Goal: Task Accomplishment & Management: Complete application form

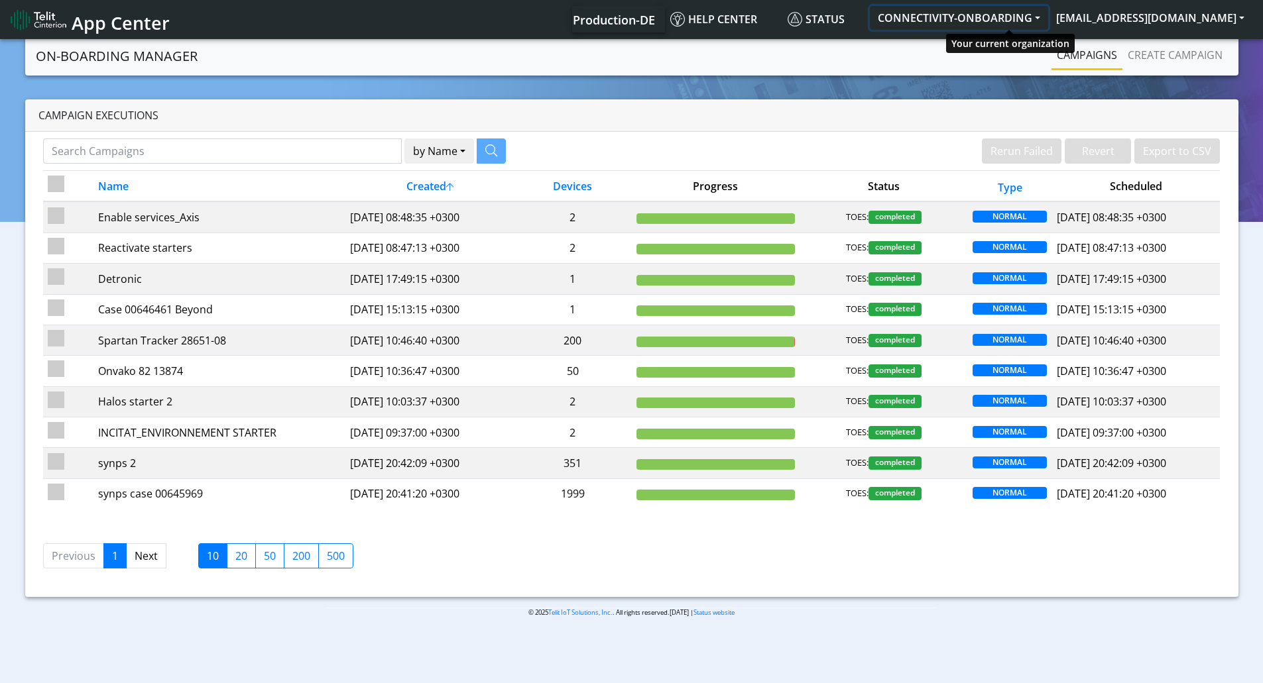
click at [1000, 12] on button "CONNECTIVITY-ONBOARDING" at bounding box center [959, 18] width 178 height 24
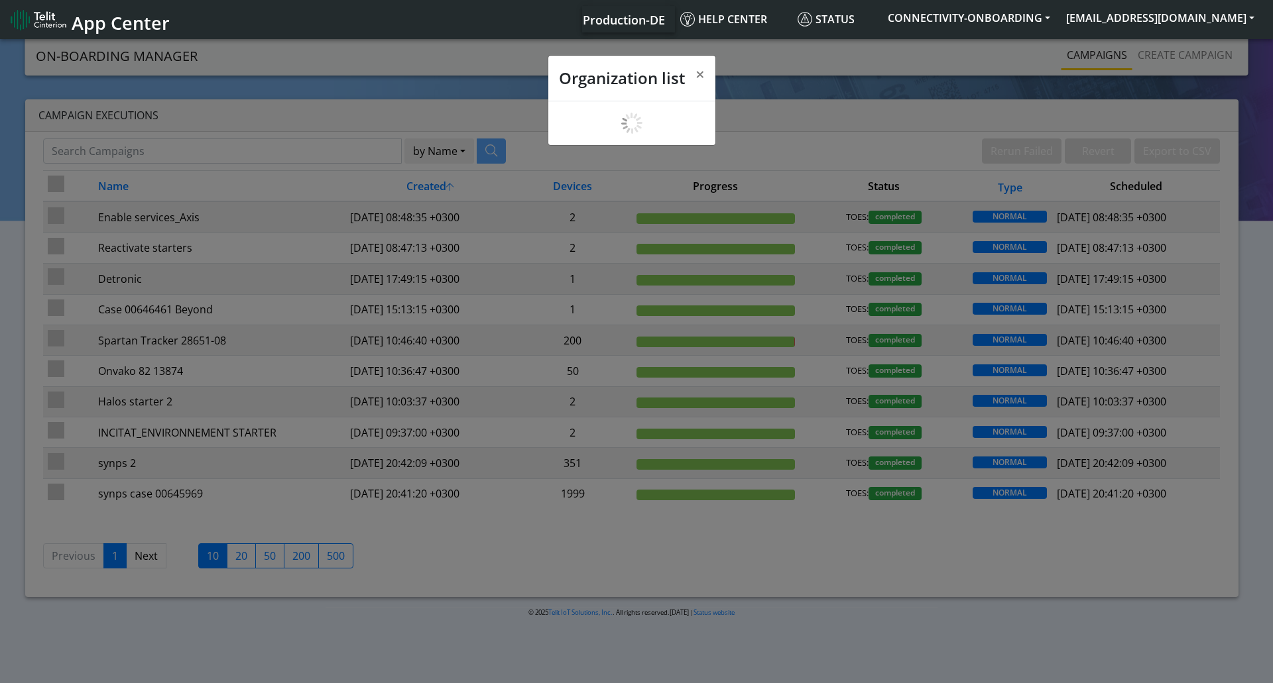
scroll to position [5, 0]
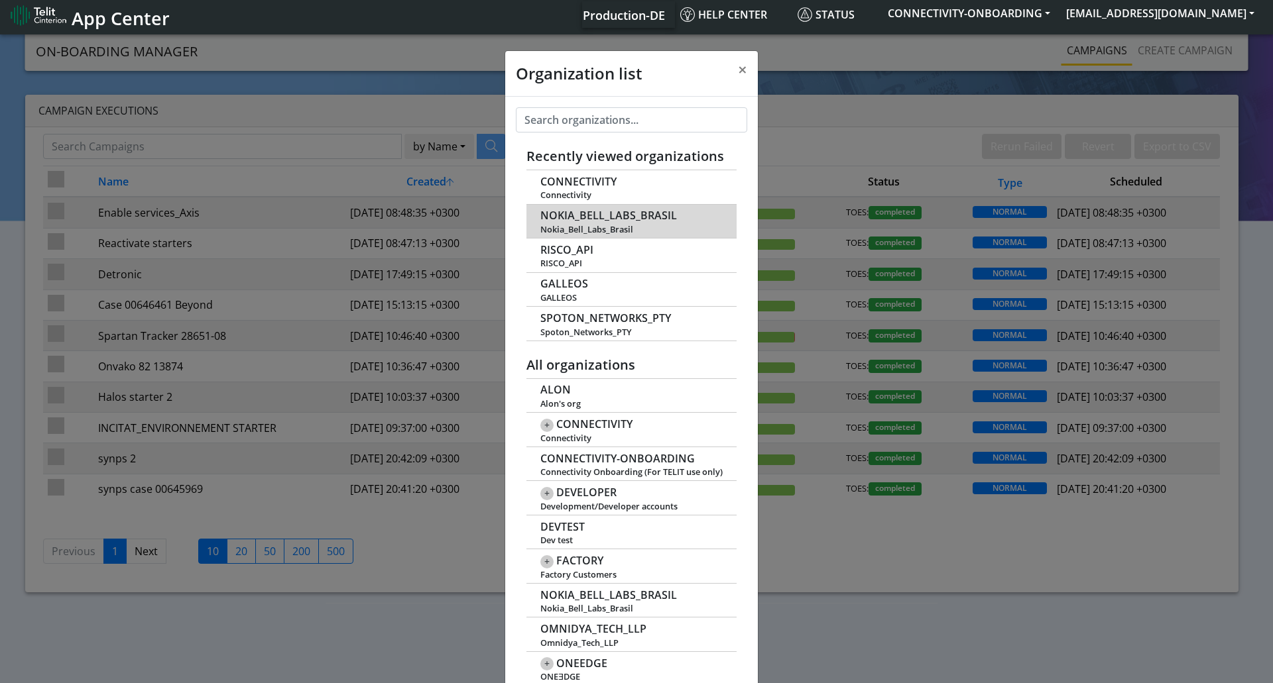
click at [591, 225] on span "Nokia_Bell_Labs_Brasil" at bounding box center [631, 230] width 182 height 10
click at [589, 205] on td "NOKIA_BELL_LABS_BRASIL Nokia_Bell_Labs_Brasil" at bounding box center [631, 221] width 210 height 34
click at [549, 213] on span "NOKIA_BELL_LABS_BRASIL" at bounding box center [608, 215] width 137 height 13
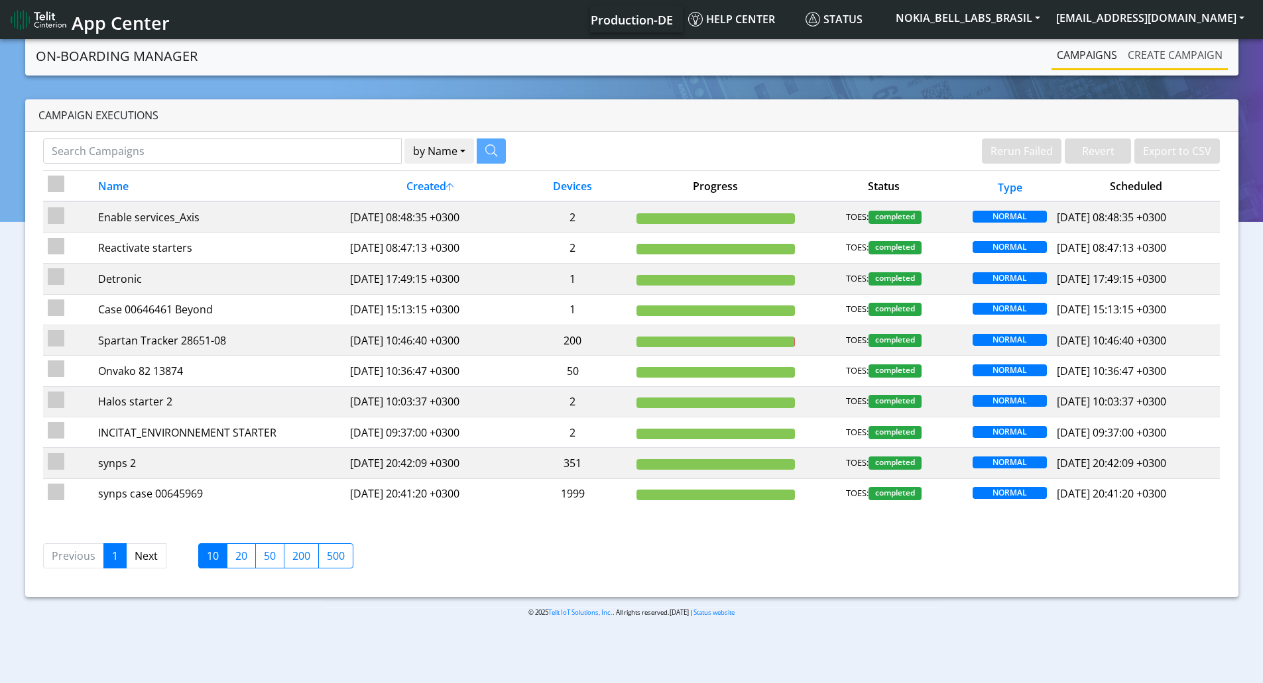
click at [1154, 59] on link "Create campaign" at bounding box center [1174, 55] width 105 height 27
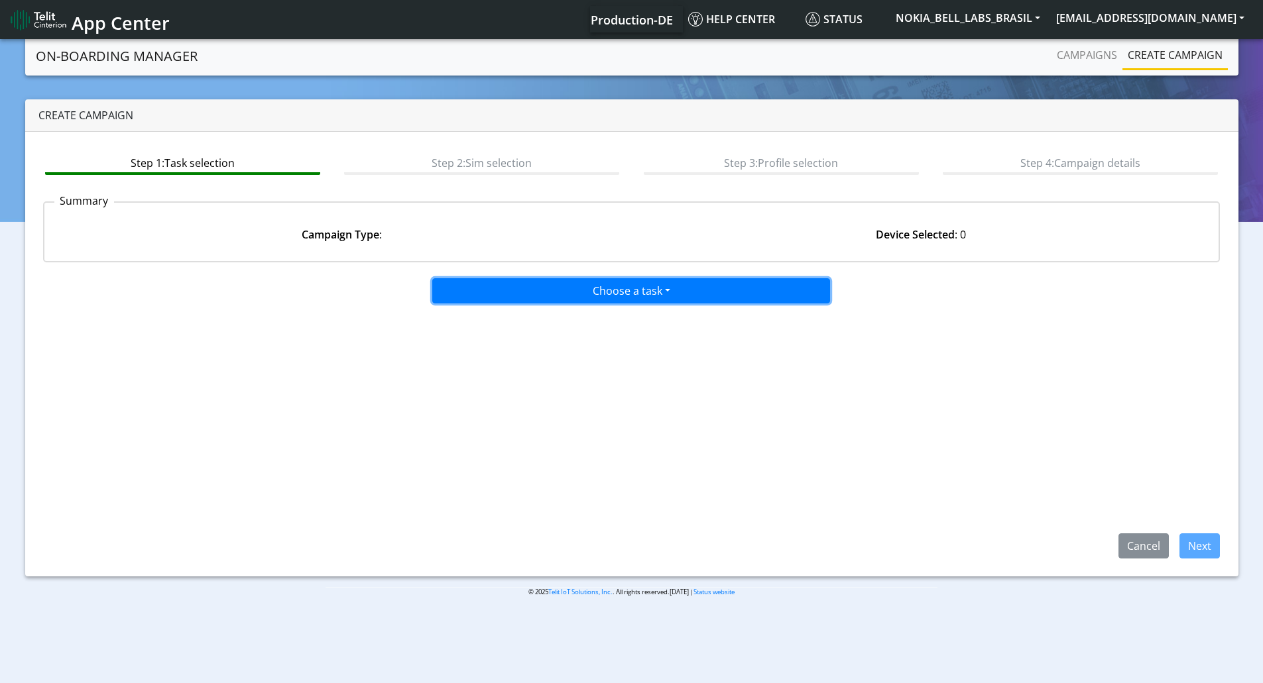
click at [500, 285] on button "Choose a task" at bounding box center [631, 290] width 398 height 25
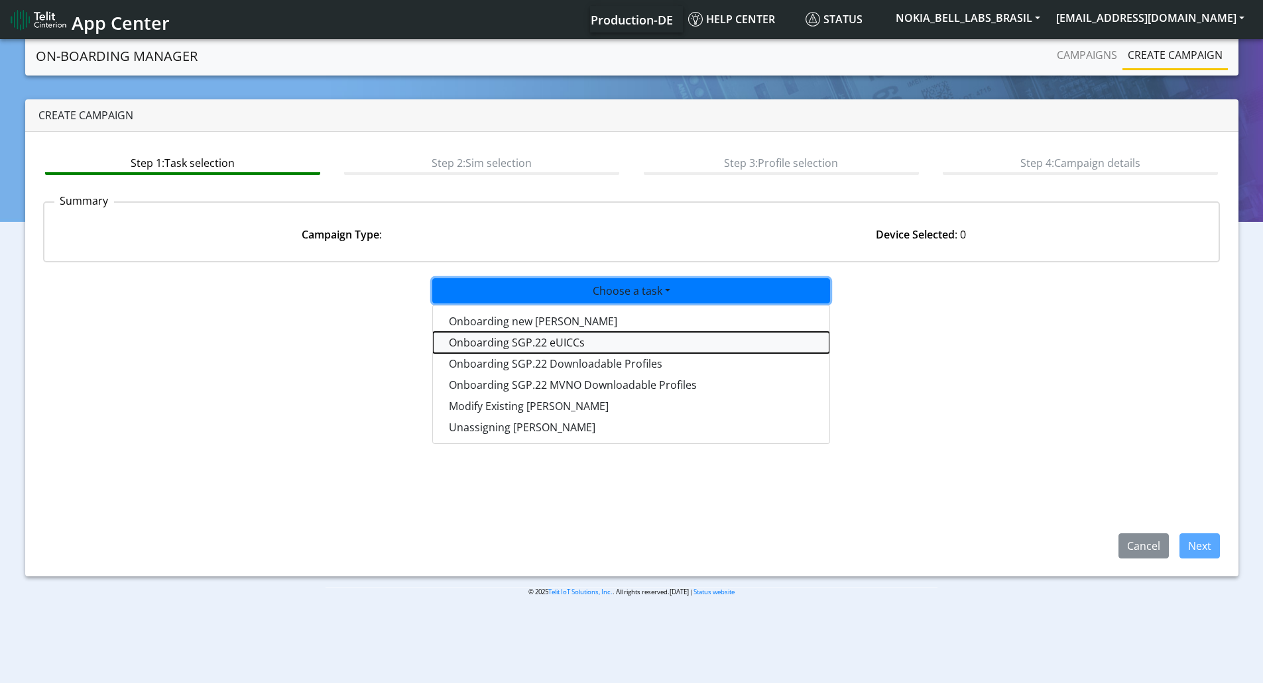
click at [488, 345] on tasksgp22eUICC-dropdown "Onboarding SGP.22 eUICCs" at bounding box center [631, 342] width 396 height 21
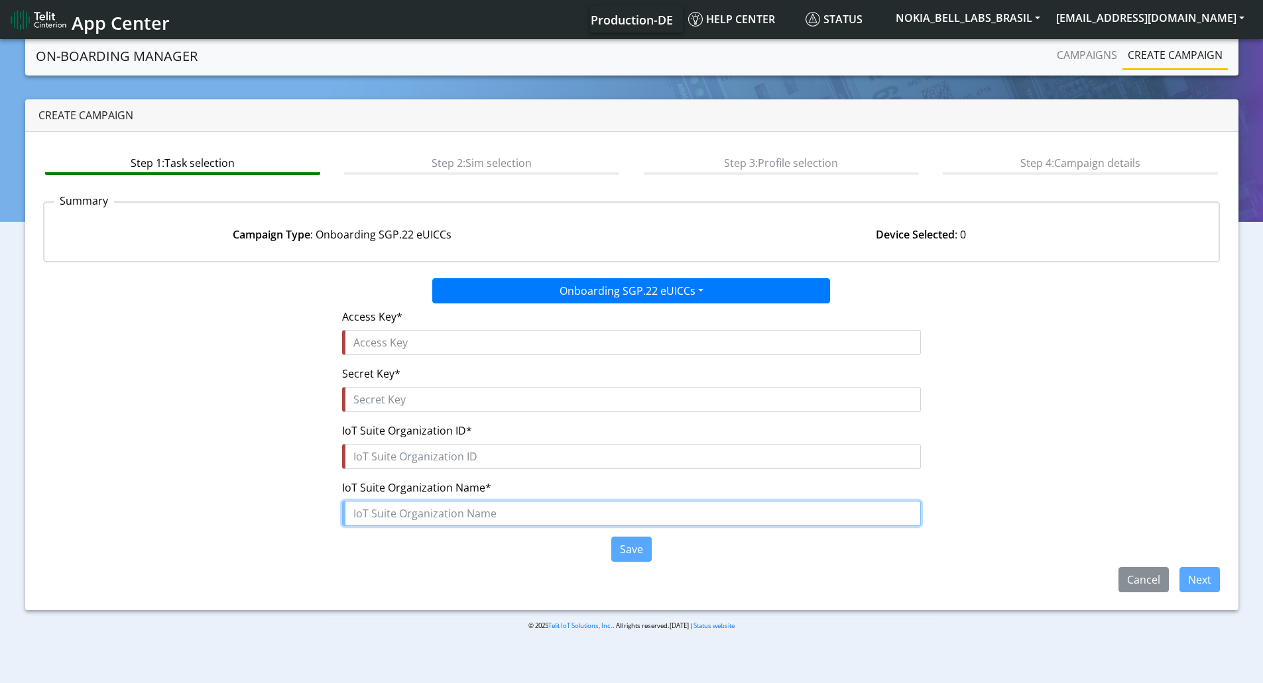
click at [392, 511] on input "text" at bounding box center [631, 513] width 579 height 25
paste input "NOKIA_BELL_LABS_BRASIL"
type input "NOKIA_BELL_LABS_BRASIL"
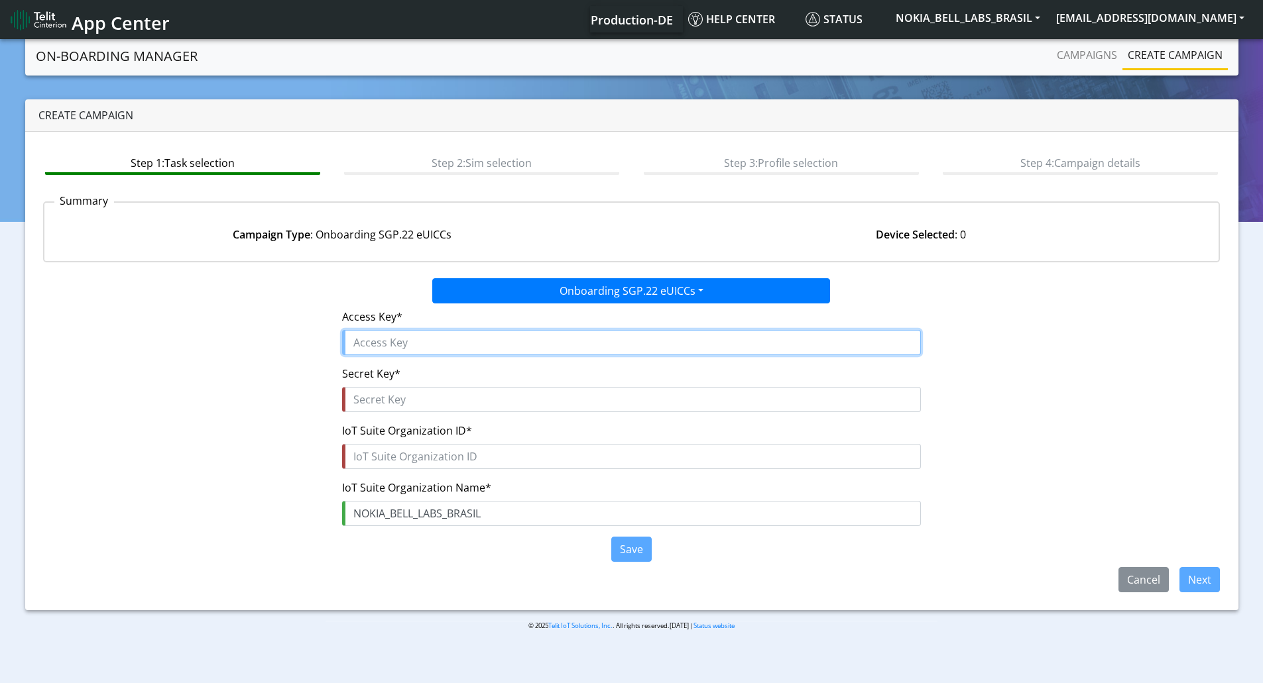
click at [404, 345] on input "text" at bounding box center [631, 342] width 579 height 25
paste input "lPkxnYusFgEyM9Xdk0Dh"
type input "lPkxnYusFgEyM9Xdk0Dh"
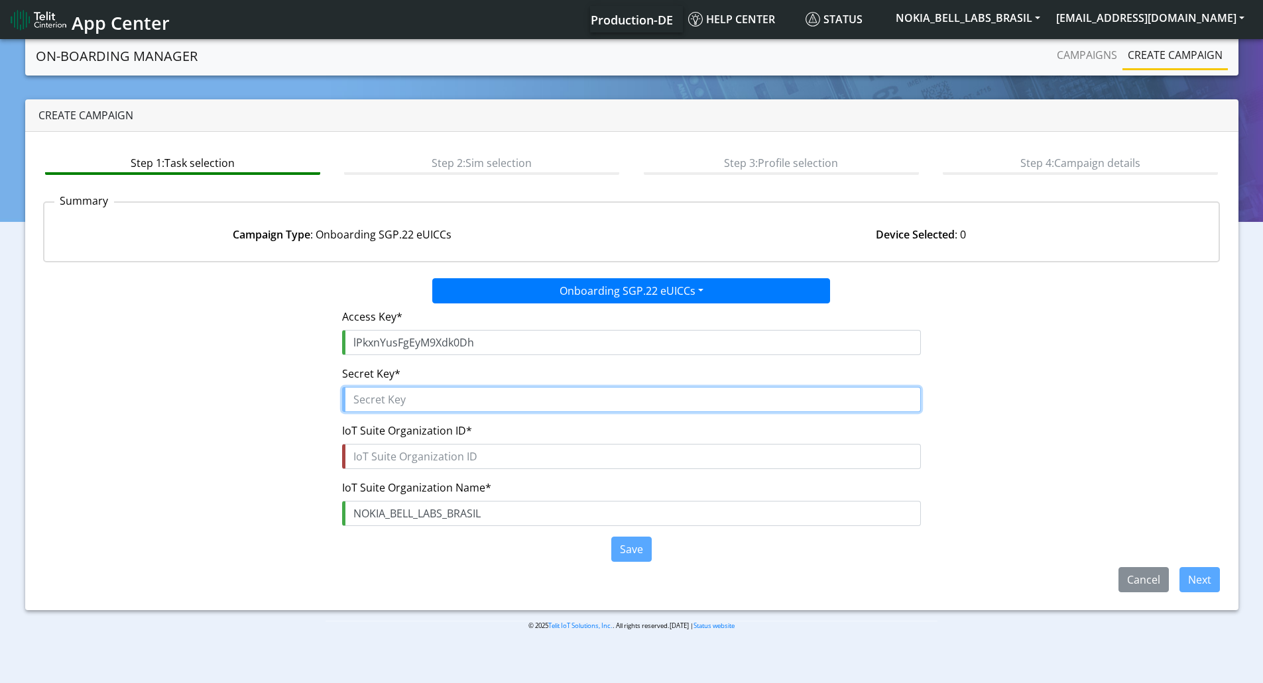
click at [388, 394] on input "text" at bounding box center [631, 399] width 579 height 25
paste input "N0gUon21qQo0iRurANJNnt69$Idnk85okey9qbc7"
type input "N0gUon21qQo0iRurANJNnt69$Idnk85okey9qbc7"
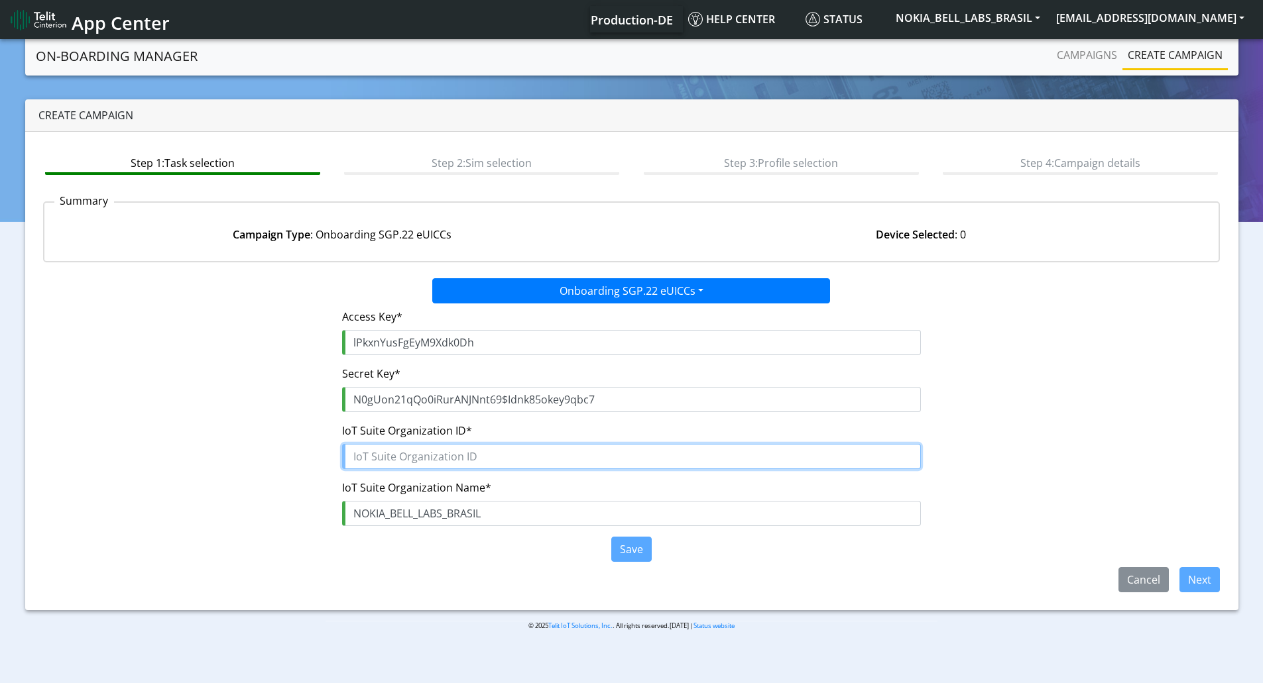
click at [386, 452] on input "text" at bounding box center [631, 456] width 579 height 25
paste input "dbe94689-768d-4ca6-bf25-e2809a447d6f"
type input "dbe94689-768d-4ca6-bf25-e2809a447d6f"
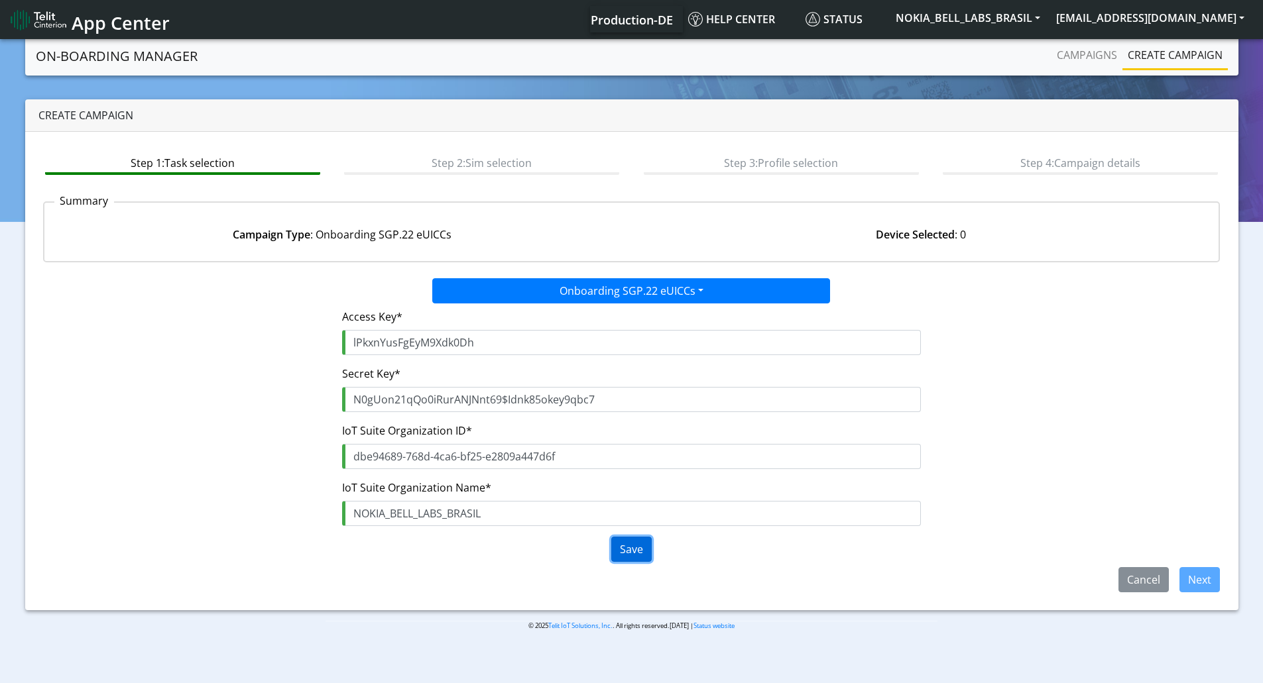
click at [630, 537] on button "Save" at bounding box center [631, 549] width 40 height 25
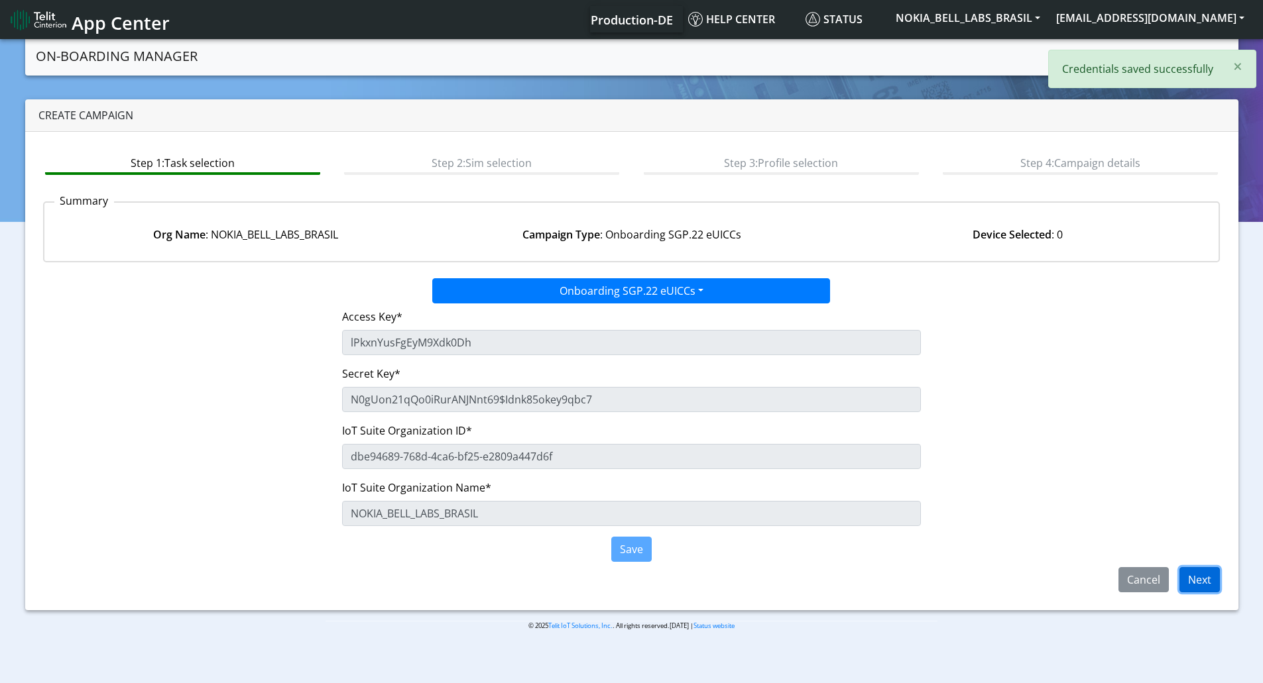
click at [1196, 577] on button "Next" at bounding box center [1199, 579] width 40 height 25
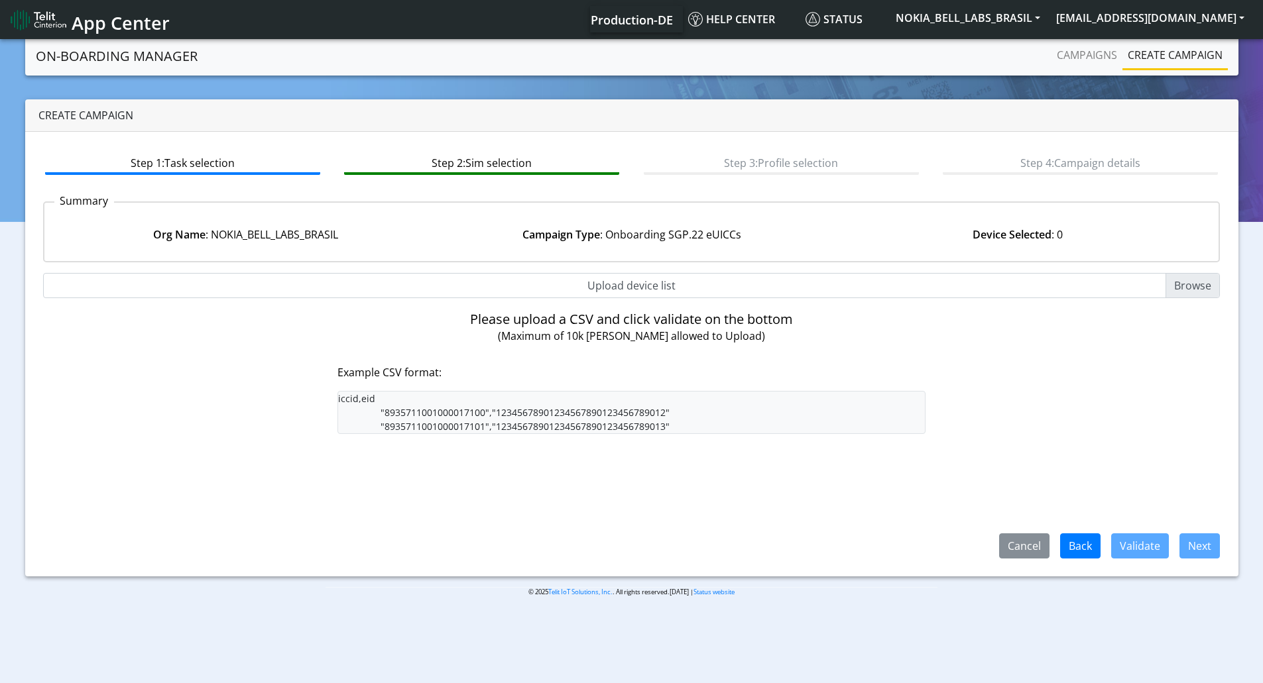
click at [658, 289] on input "Upload device list" at bounding box center [631, 285] width 1177 height 25
type input "C:\fakepath\onboarding CSV.csv"
click at [627, 288] on input "Upload device list" at bounding box center [631, 285] width 1177 height 25
type input "C:\fakepath\SGP Onboarding CSV.csv"
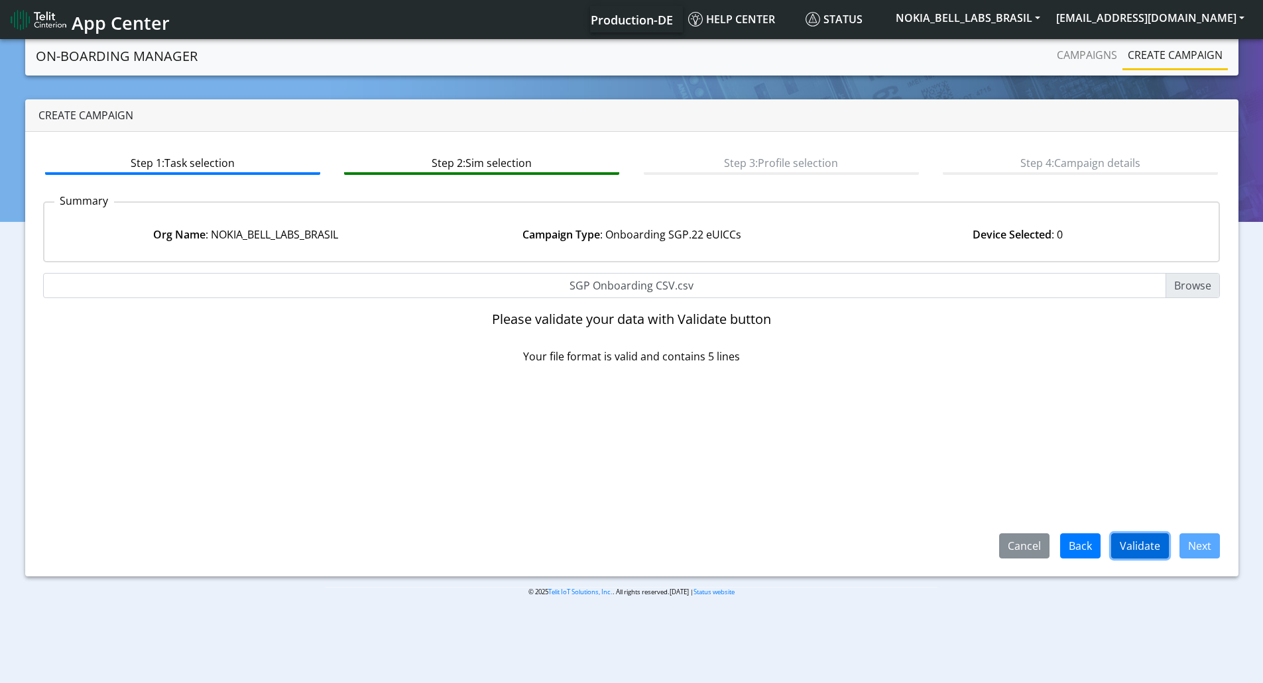
click at [1125, 538] on button "Validate" at bounding box center [1140, 546] width 58 height 25
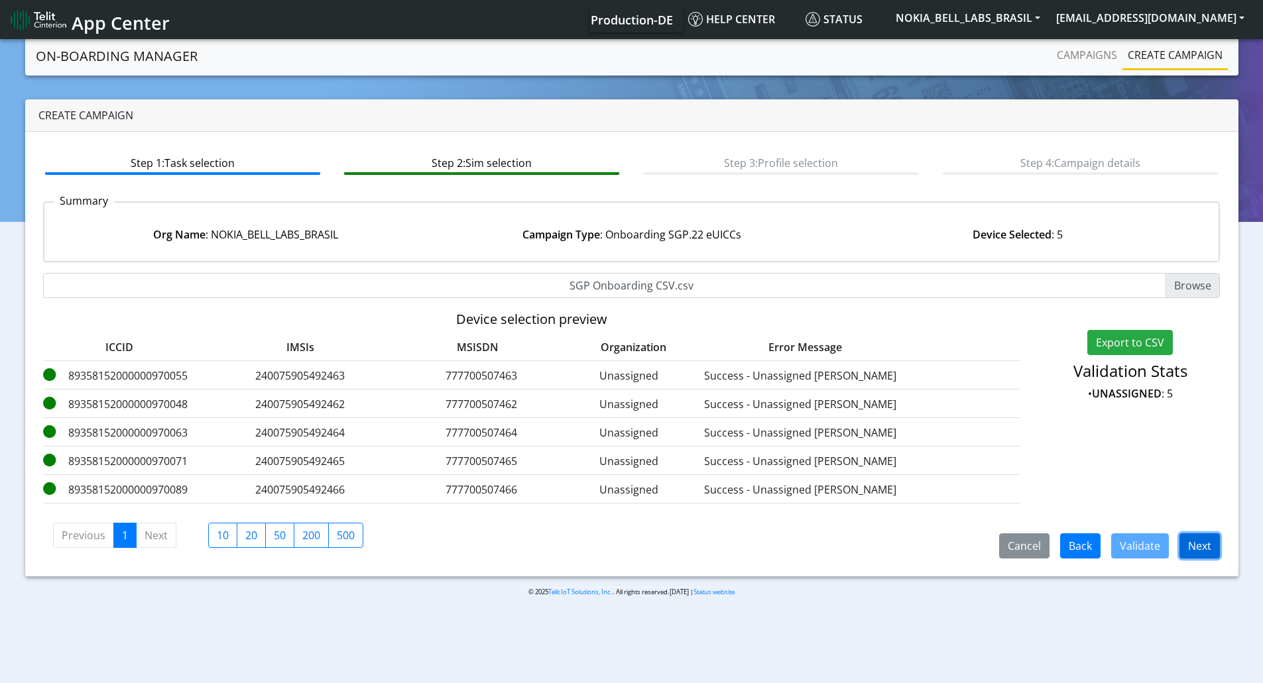
click at [1190, 546] on button "Next" at bounding box center [1199, 546] width 40 height 25
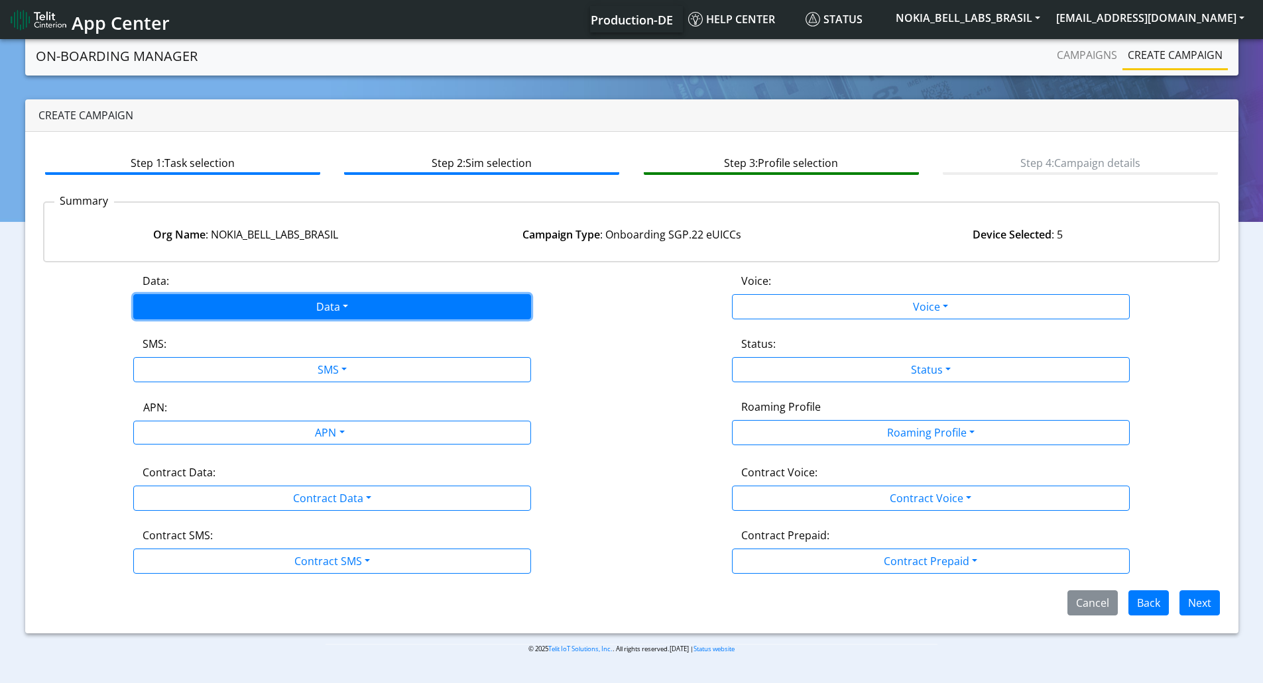
click at [283, 302] on button "Data" at bounding box center [332, 306] width 398 height 25
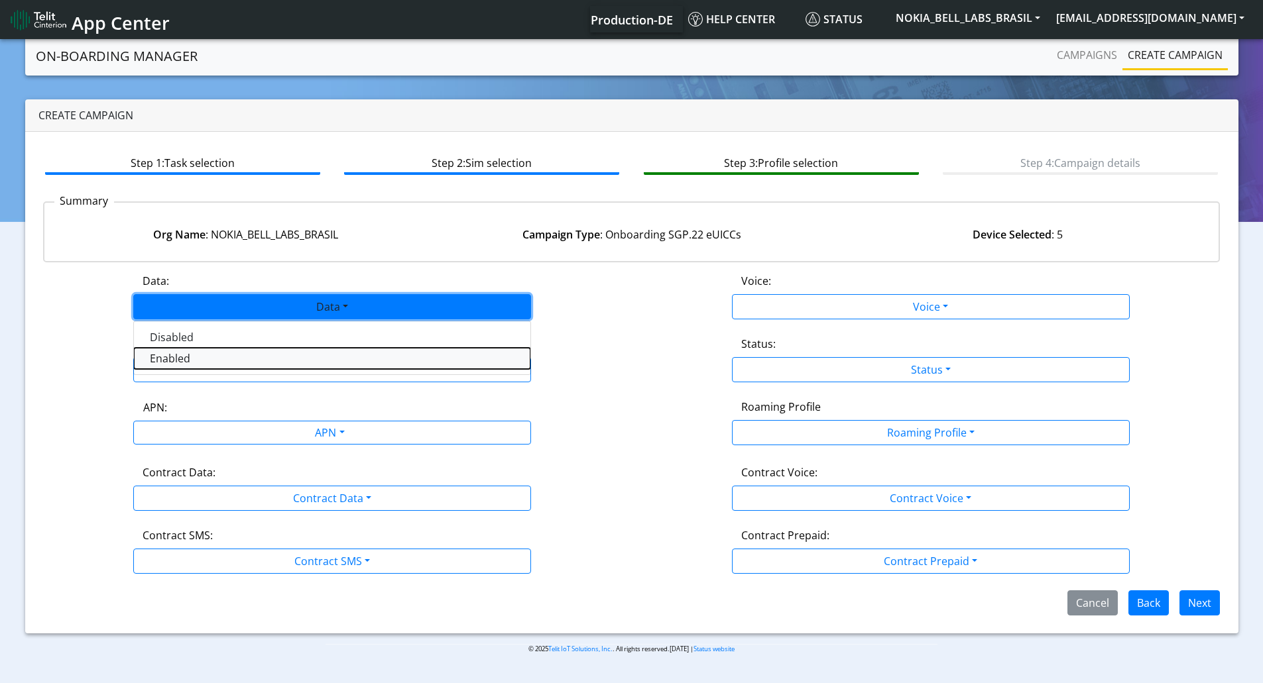
click at [225, 369] on button "Enabled" at bounding box center [332, 358] width 396 height 21
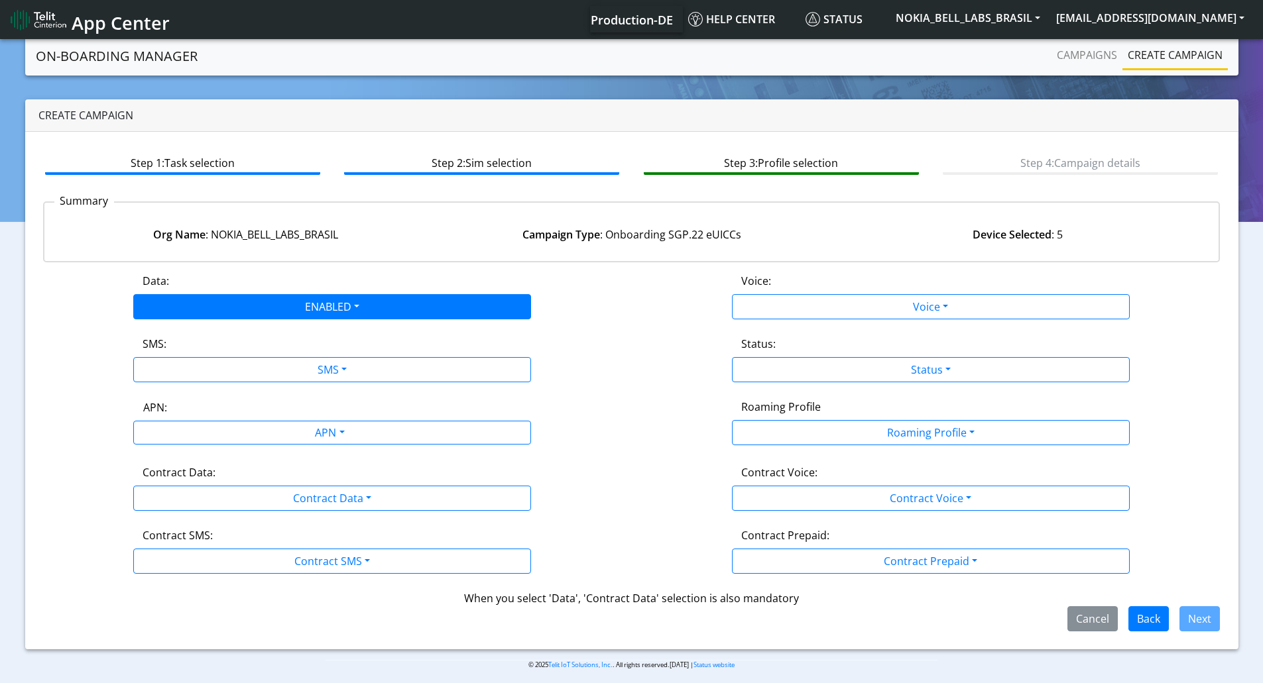
click at [227, 383] on div "Data: ENABLED Disabled Enabled Voice: Voice Disabled Enabled SMS: SMS Disabled …" at bounding box center [631, 452] width 1177 height 359
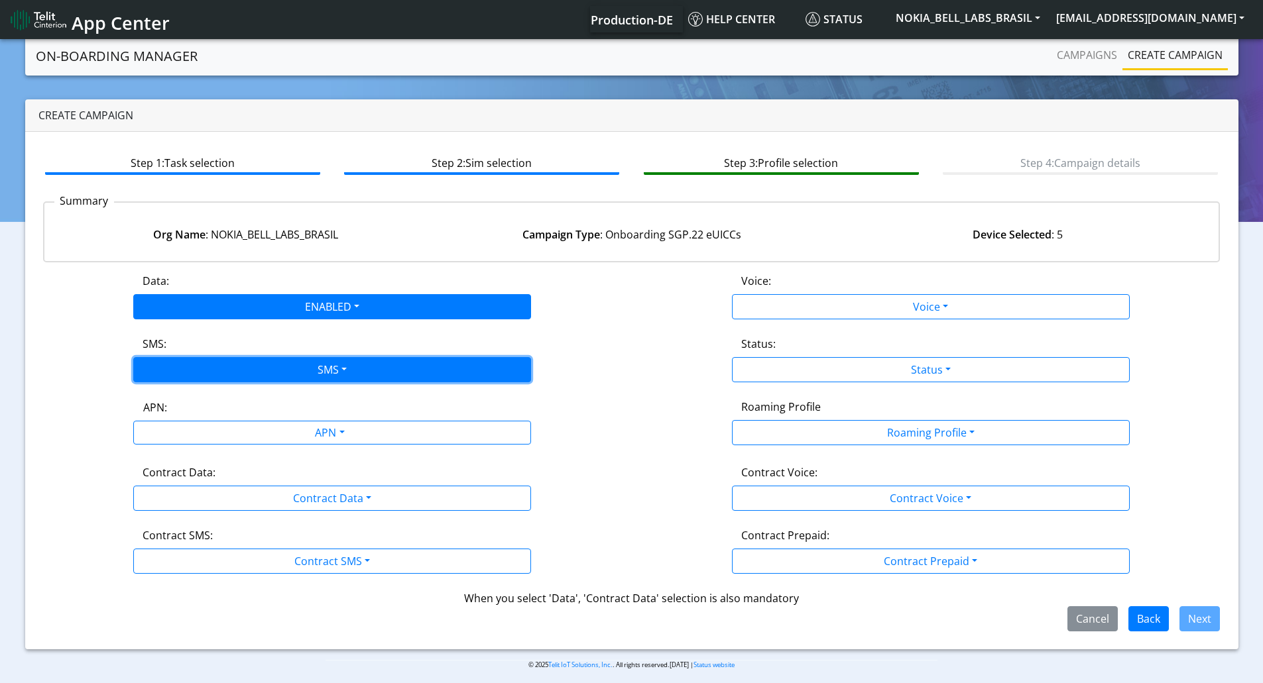
click at [221, 365] on button "SMS" at bounding box center [332, 369] width 398 height 25
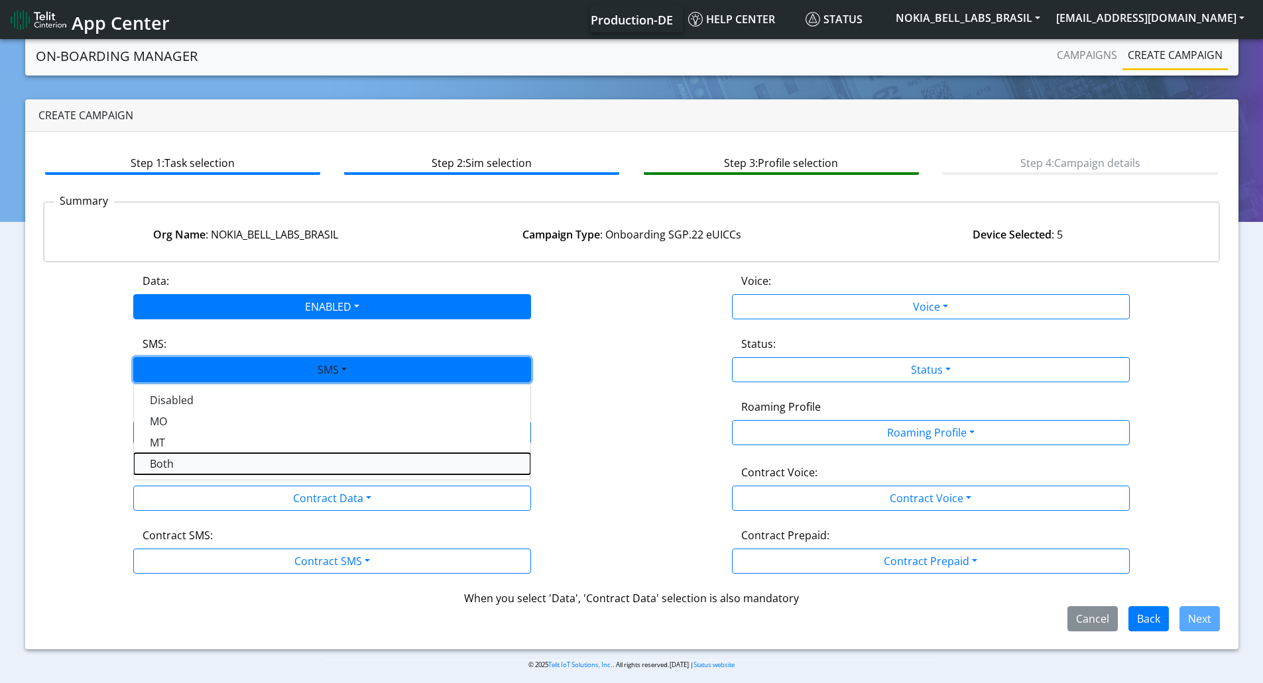
click at [176, 457] on button "Both" at bounding box center [332, 463] width 396 height 21
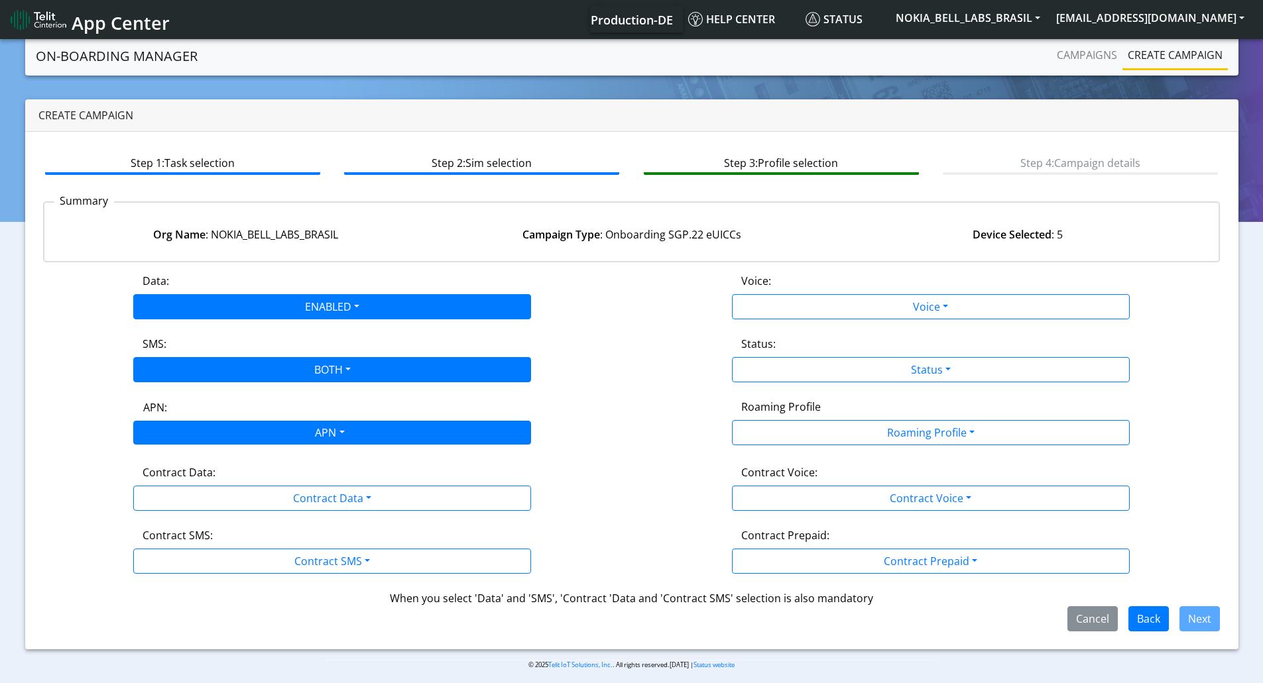
click at [198, 439] on div "APN" at bounding box center [329, 435] width 420 height 26
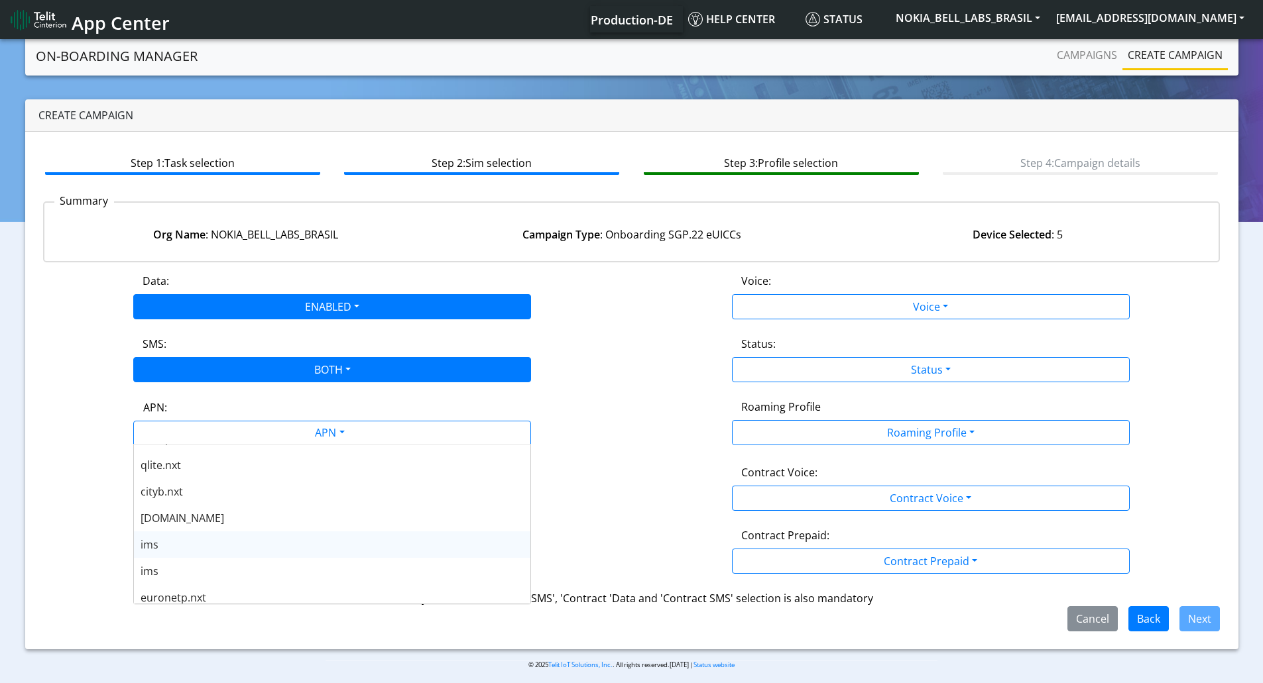
scroll to position [464, 0]
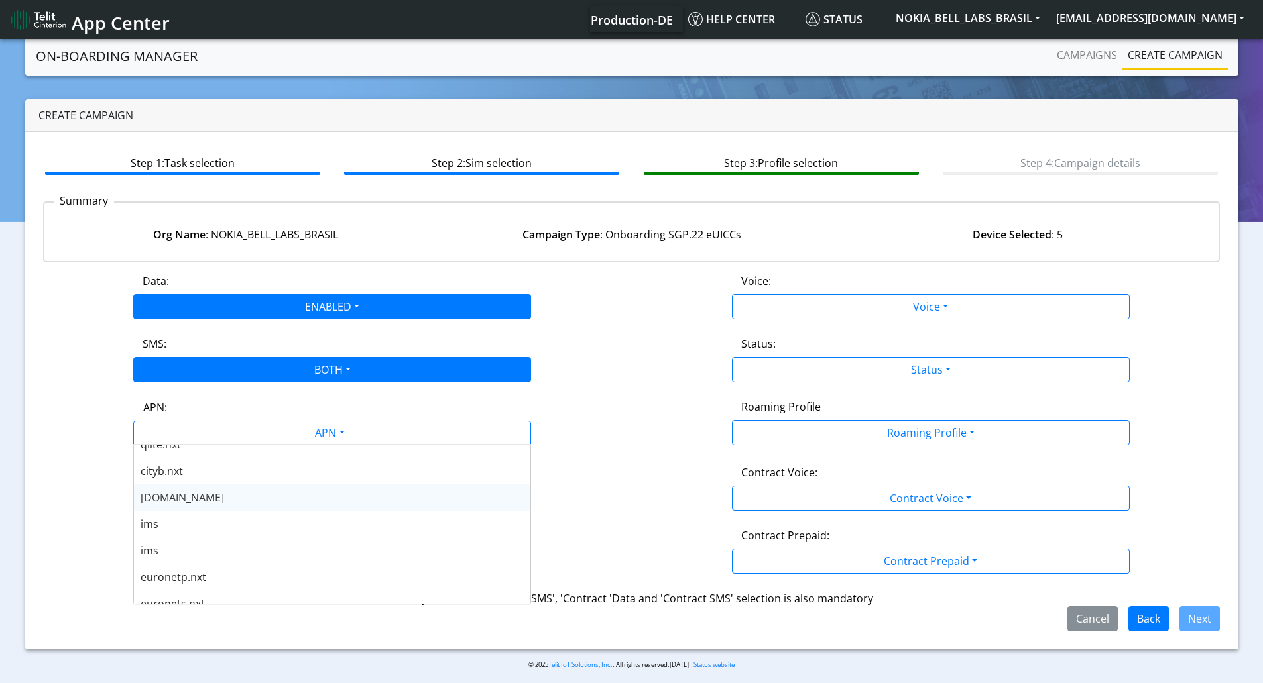
click at [186, 500] on span "nxt23.net" at bounding box center [183, 498] width 84 height 15
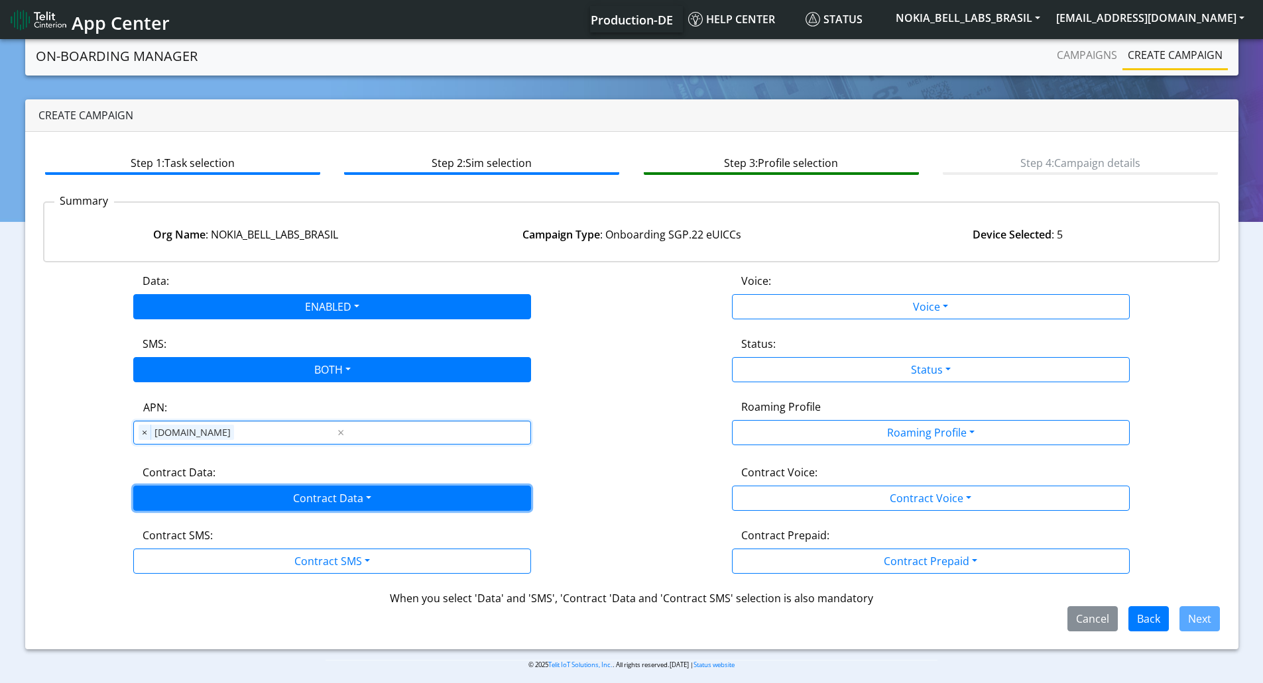
click at [186, 500] on button "Contract Data" at bounding box center [332, 498] width 398 height 25
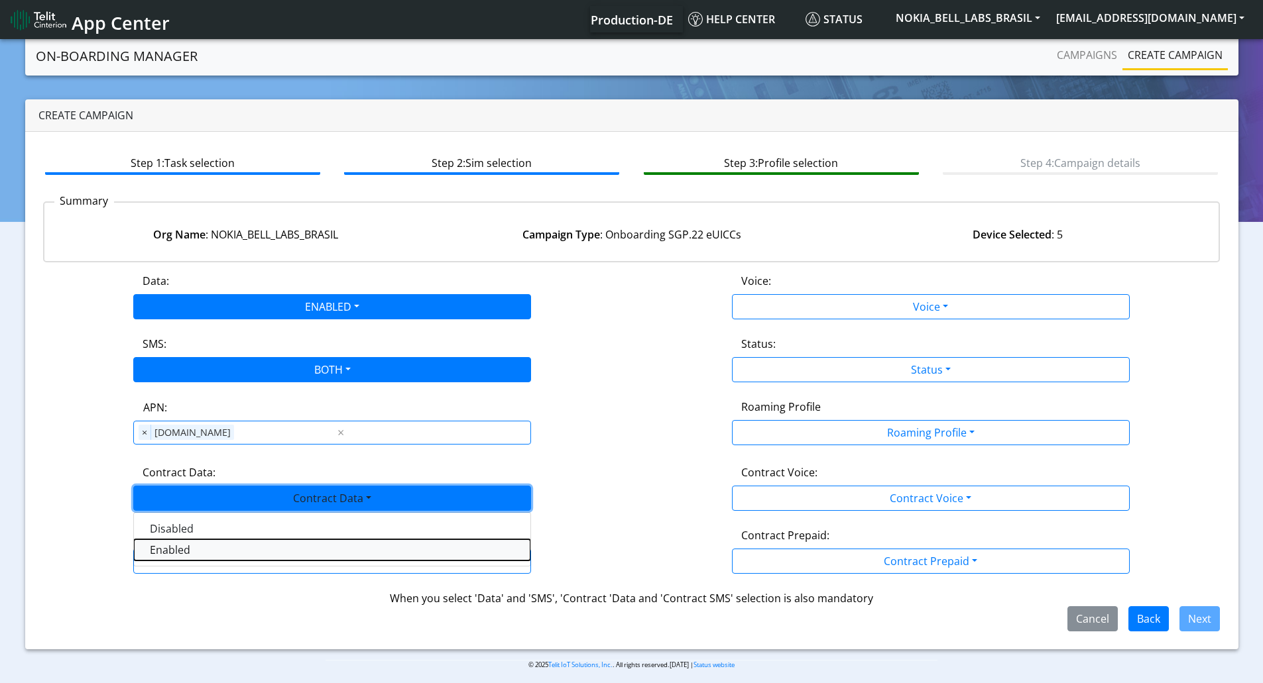
click at [173, 559] on Dataenabled-dropdown "Enabled" at bounding box center [332, 550] width 396 height 21
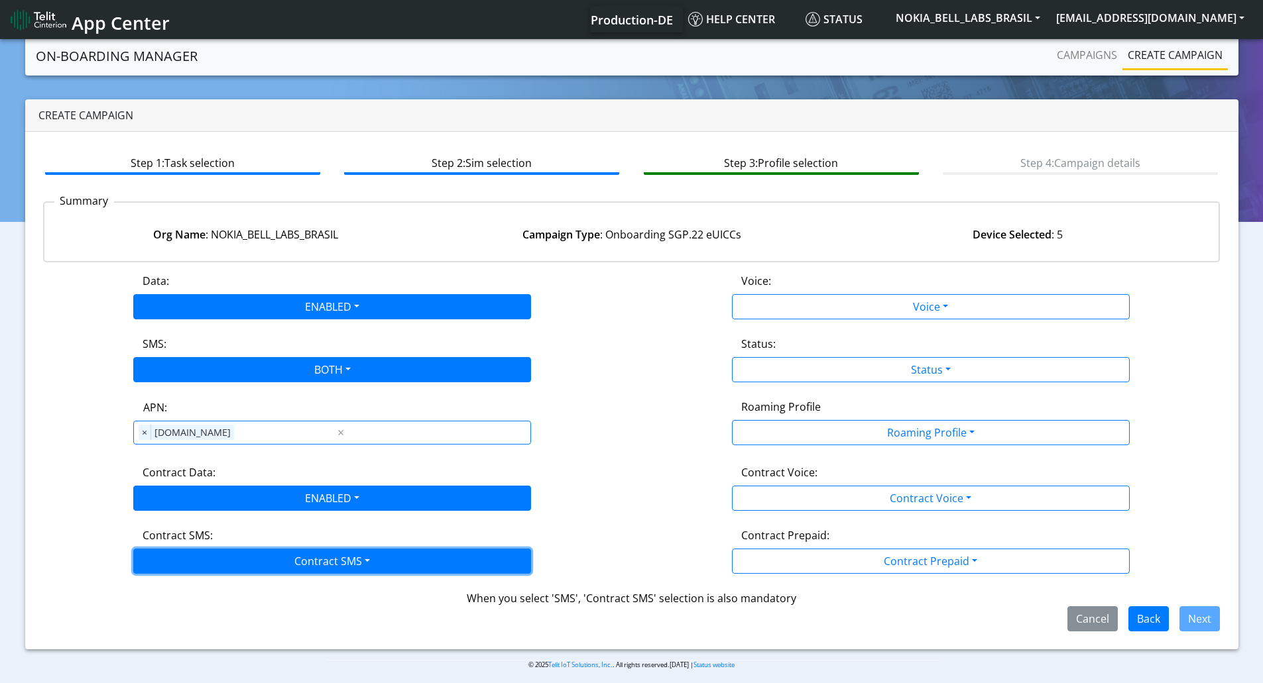
click at [174, 556] on button "Contract SMS" at bounding box center [332, 561] width 398 height 25
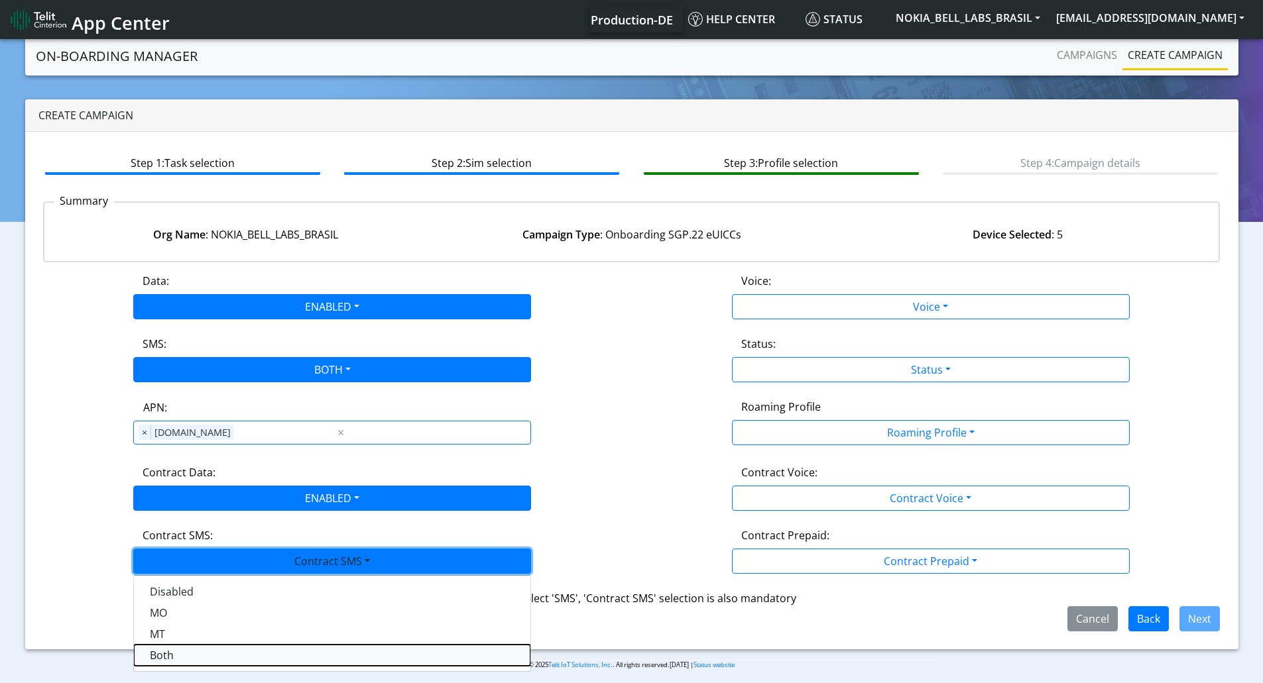
click at [185, 659] on SMSboth-dropdown "Both" at bounding box center [332, 655] width 396 height 21
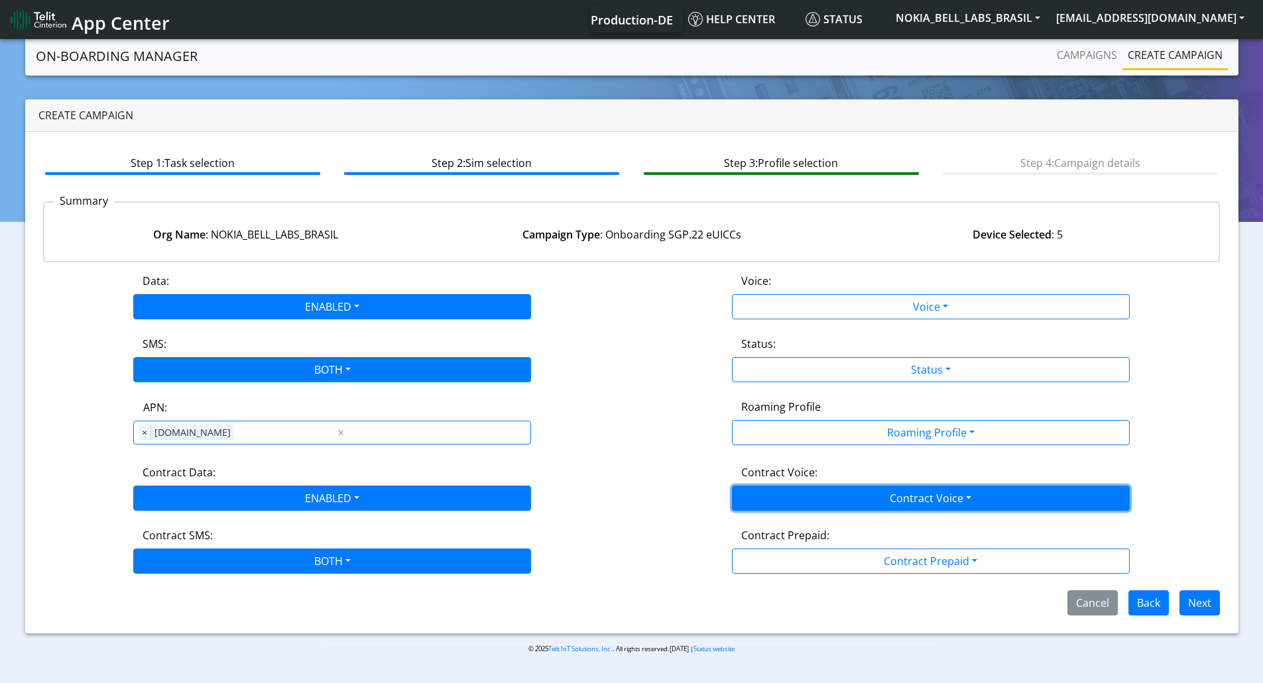
click at [785, 490] on button "Contract Voice" at bounding box center [931, 498] width 398 height 25
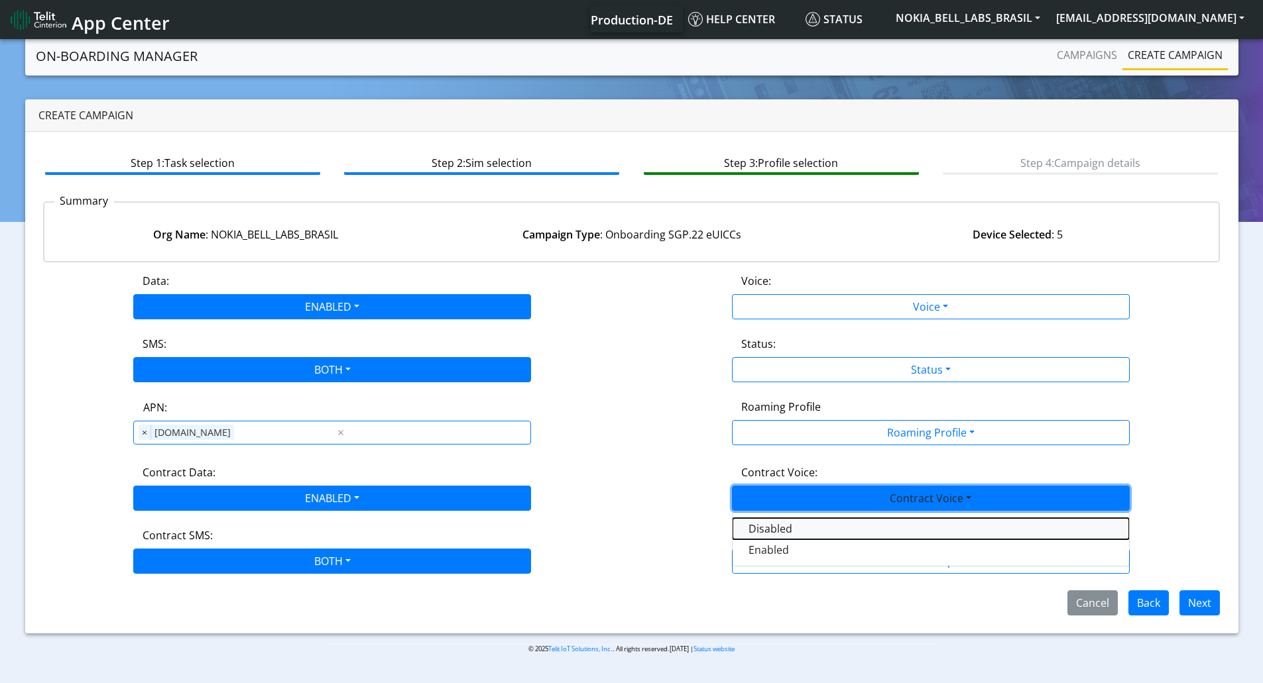
click at [765, 526] on Voicedisabled-dropdown "Disabled" at bounding box center [930, 528] width 396 height 21
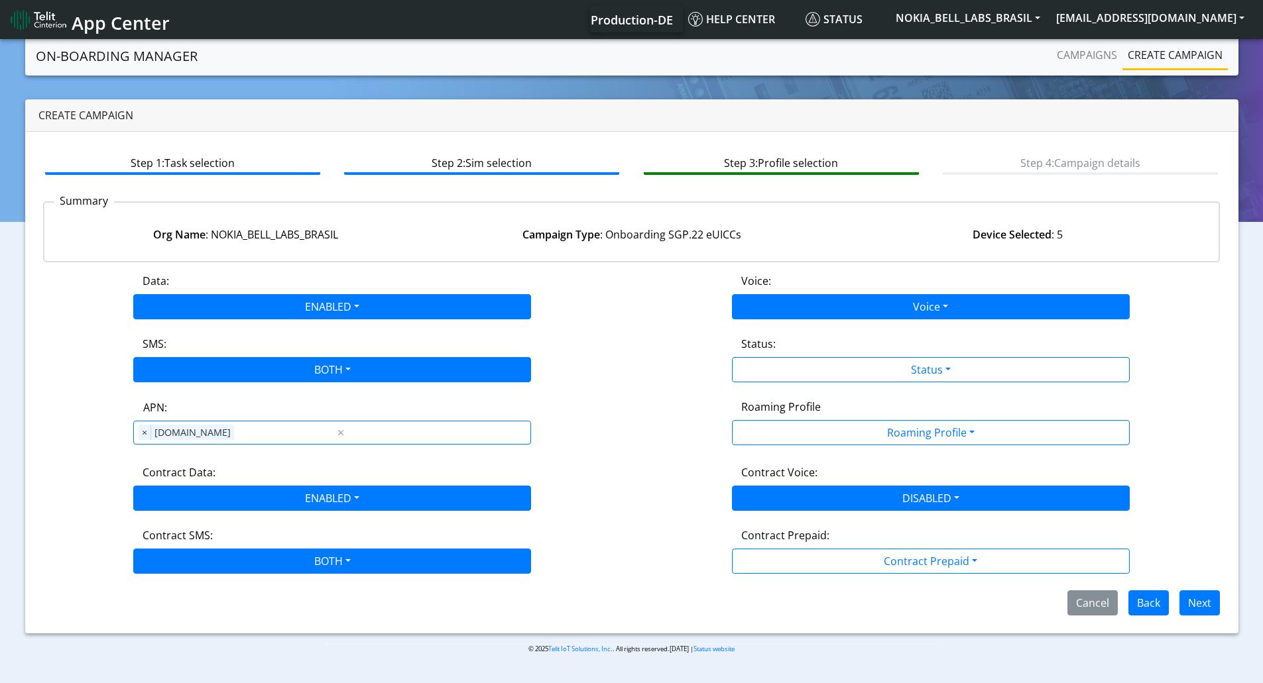
click at [775, 294] on div "Voice: Voice Disabled Enabled" at bounding box center [931, 296] width 599 height 46
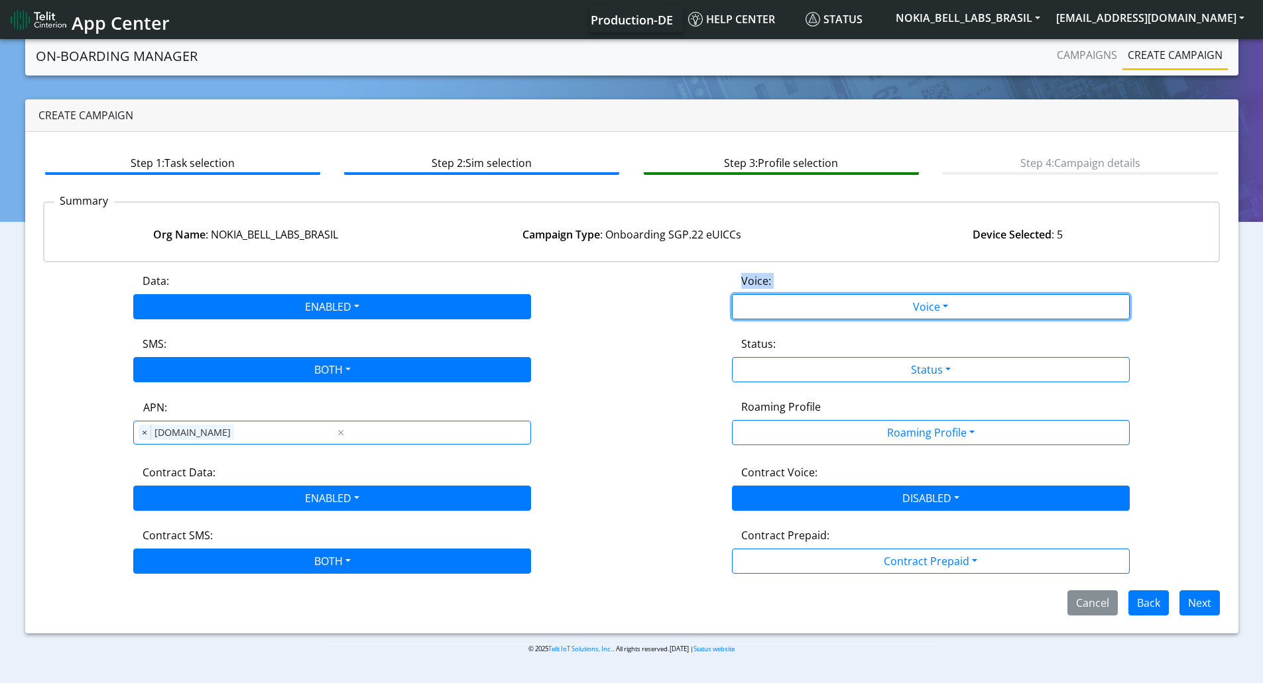
drag, startPoint x: 775, startPoint y: 297, endPoint x: 768, endPoint y: 339, distance: 42.3
click at [775, 298] on button "Voice" at bounding box center [931, 306] width 398 height 25
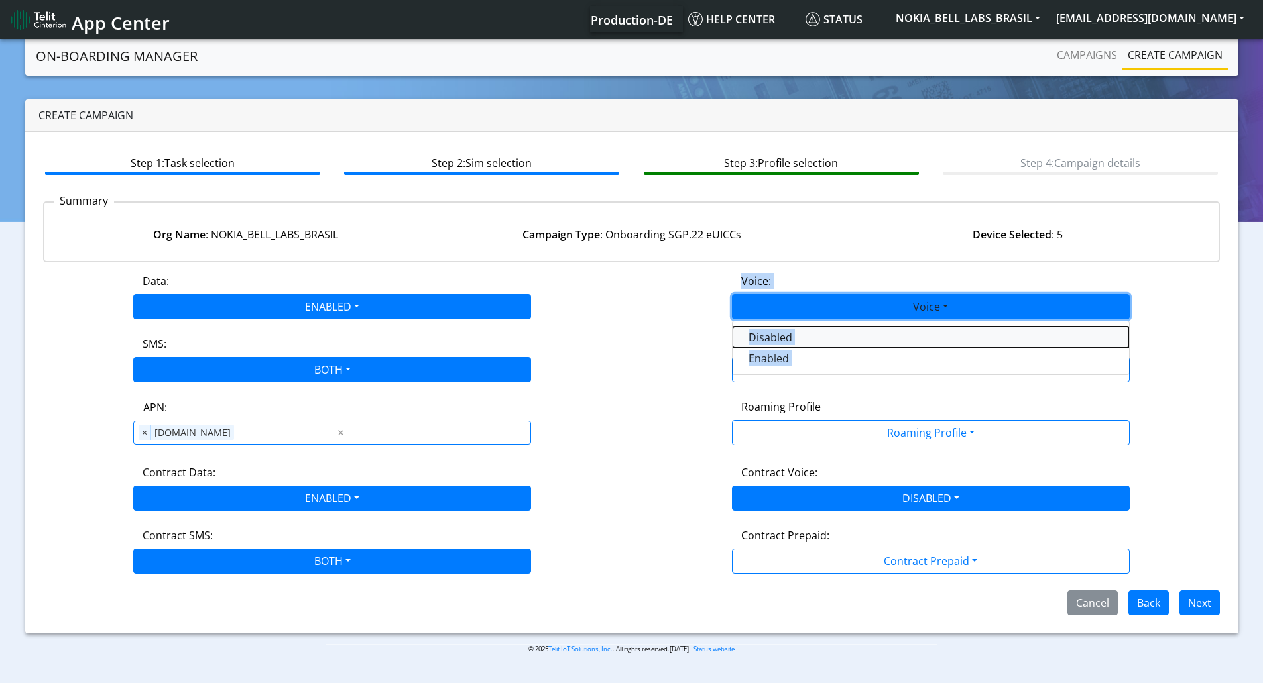
click at [768, 338] on button "Disabled" at bounding box center [930, 337] width 396 height 21
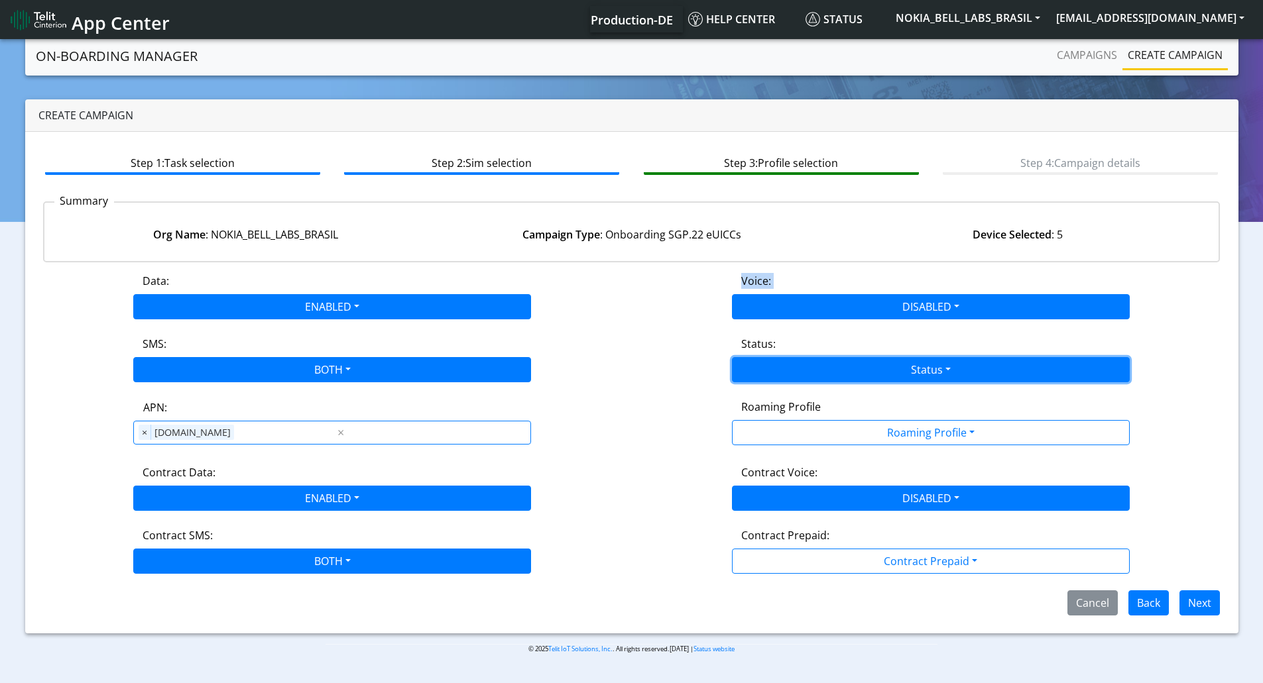
click at [772, 370] on button "Status" at bounding box center [931, 369] width 398 height 25
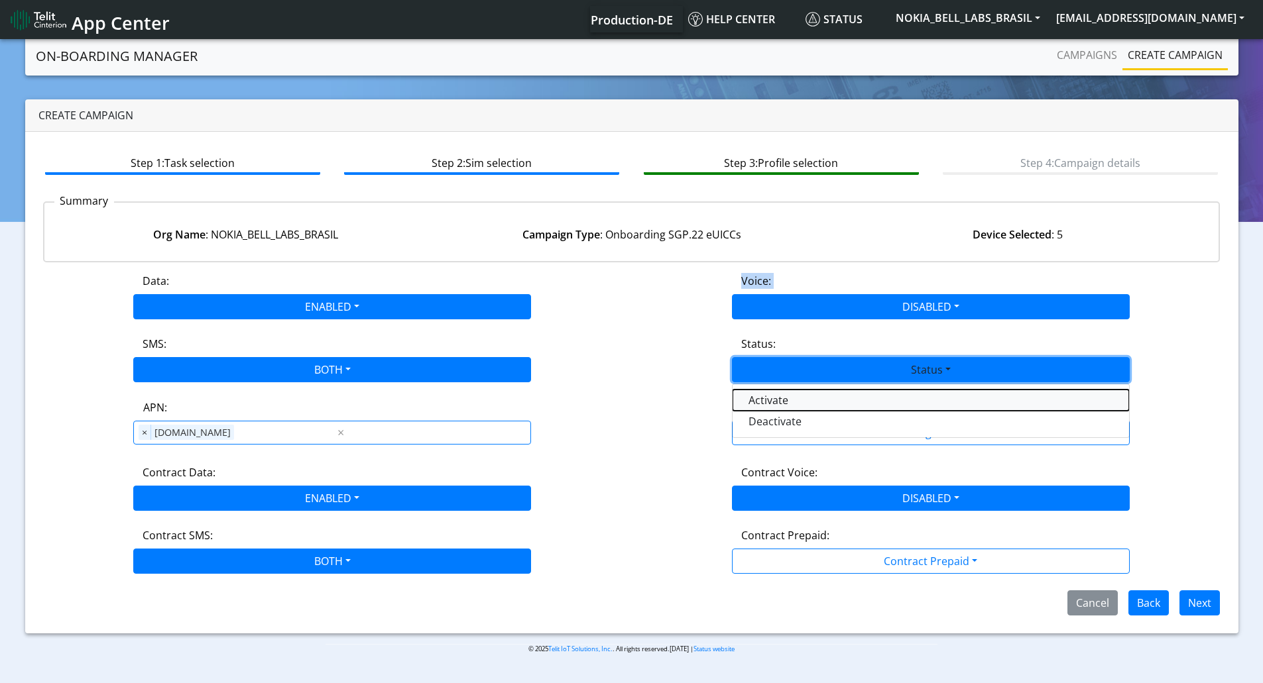
click at [780, 402] on button "Activate" at bounding box center [930, 400] width 396 height 21
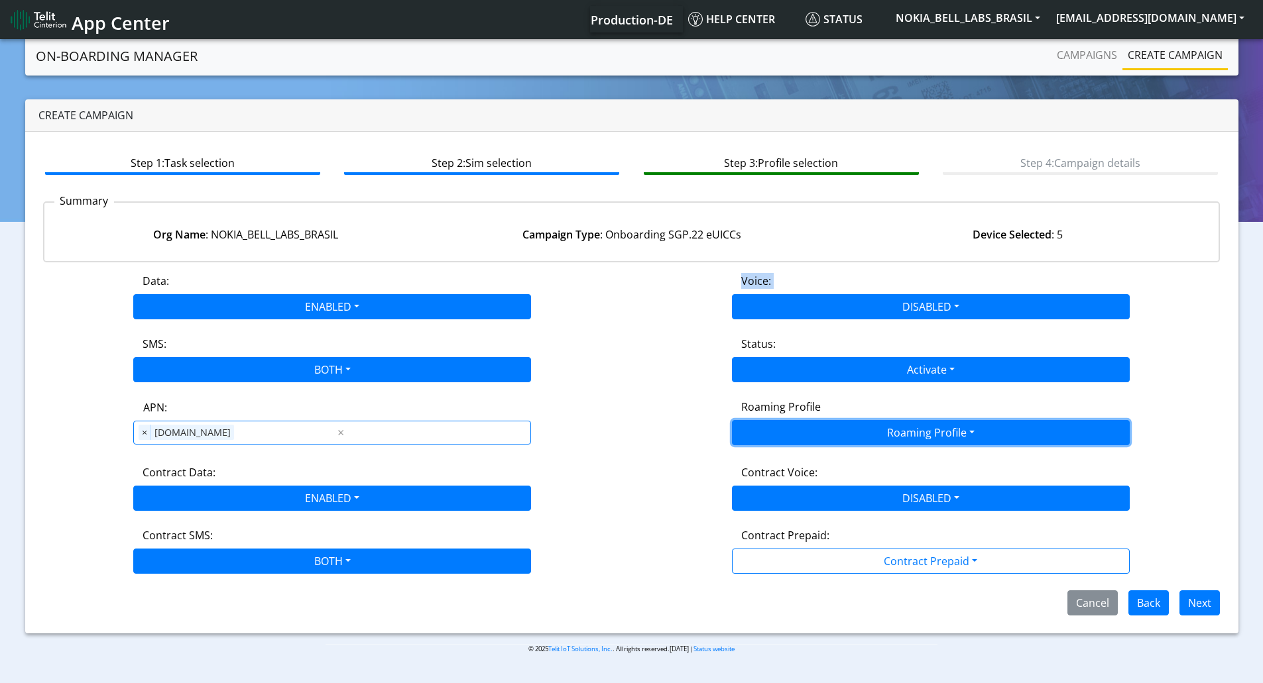
click at [801, 433] on button "Roaming Profile" at bounding box center [931, 432] width 398 height 25
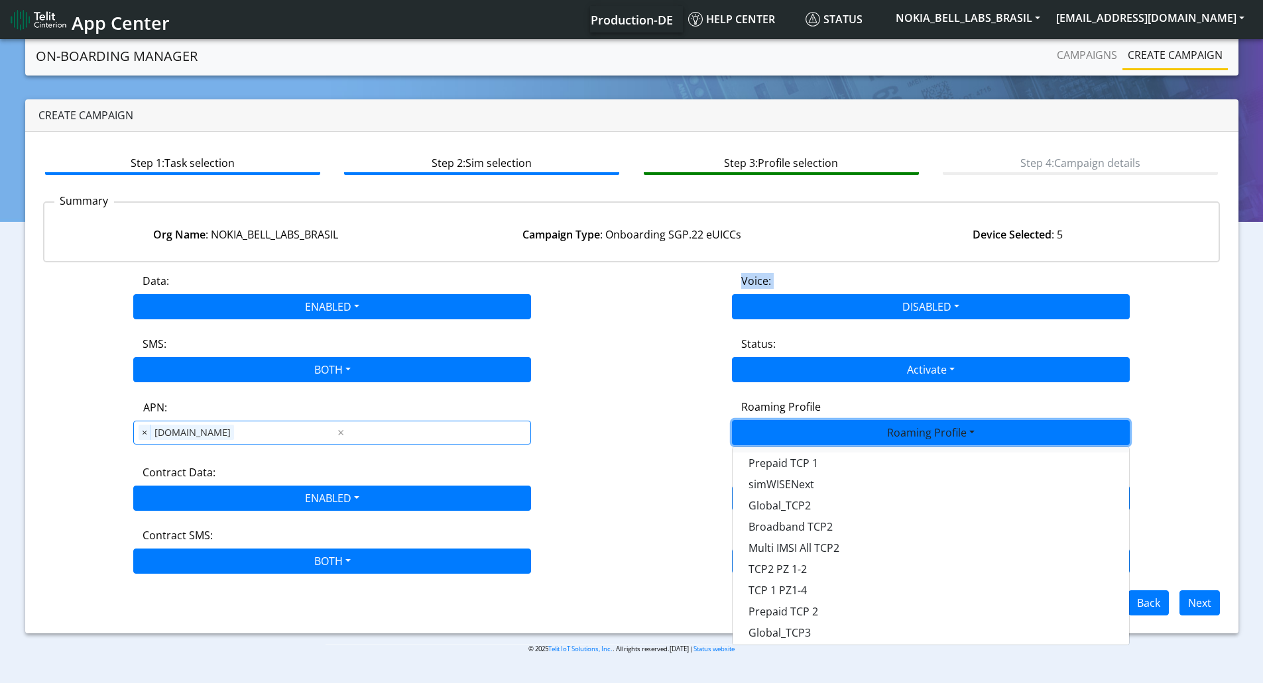
scroll to position [351, 0]
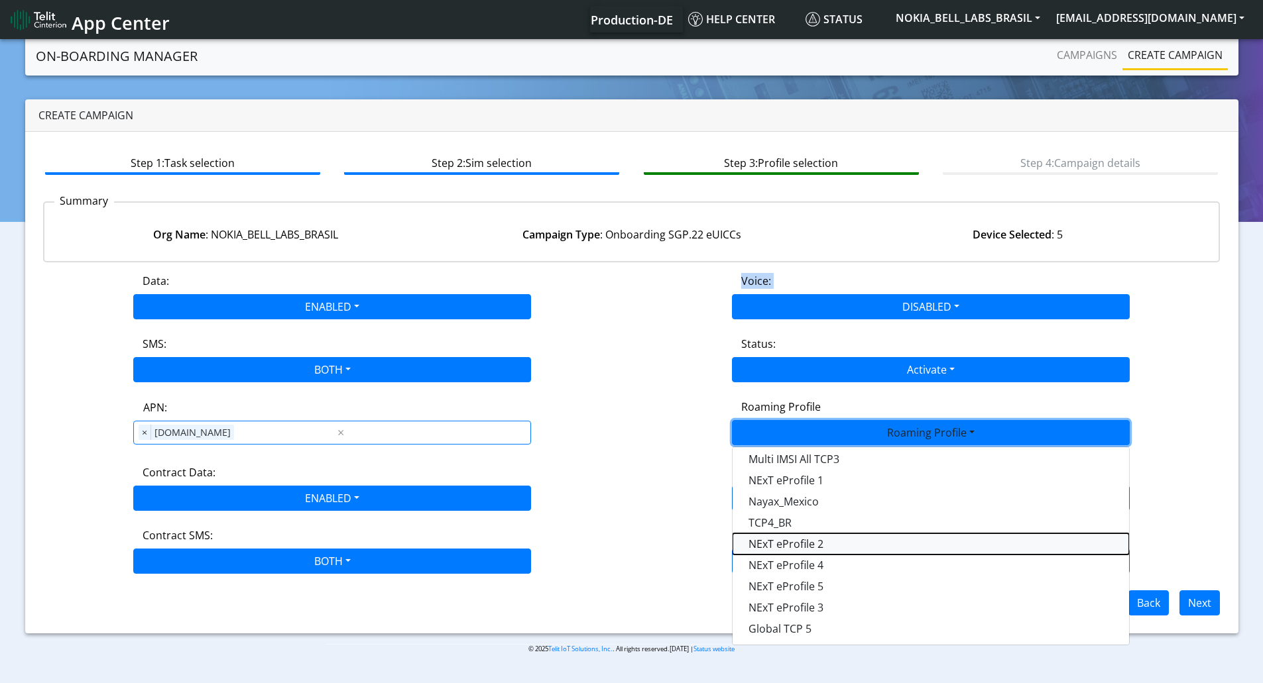
click at [826, 544] on Profile-dropdown "NExT eProfile 2" at bounding box center [930, 544] width 396 height 21
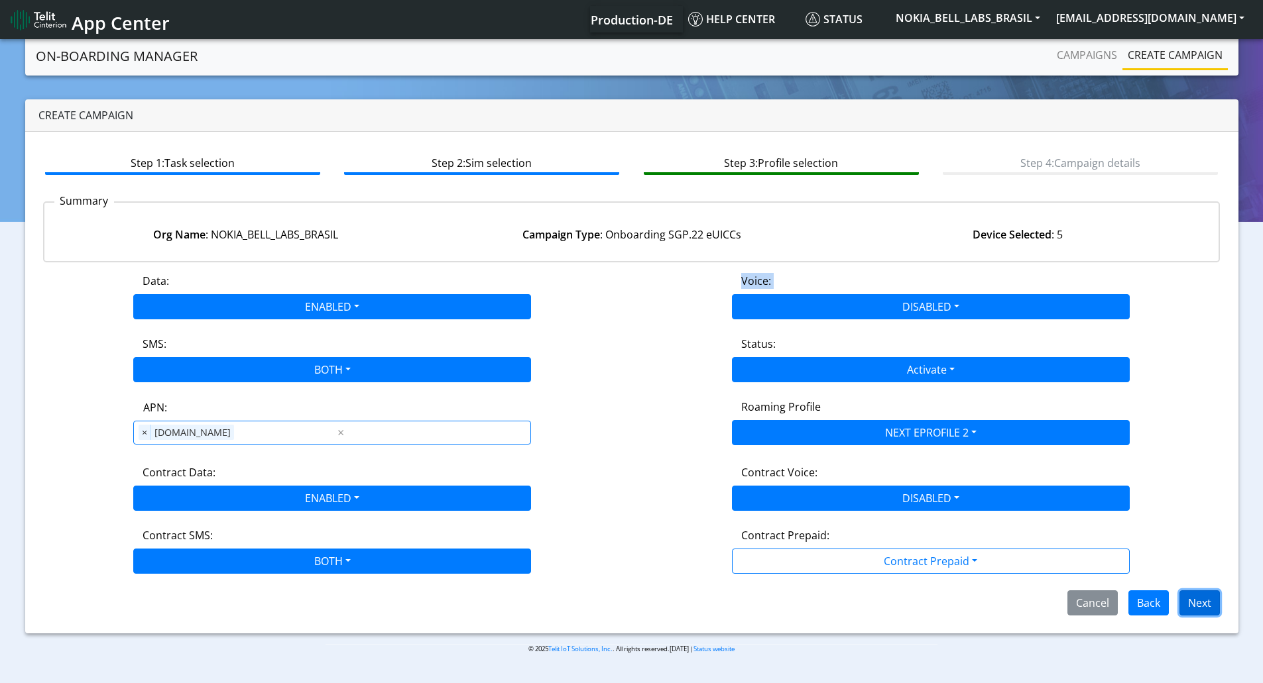
click at [1204, 597] on button "Next" at bounding box center [1199, 603] width 40 height 25
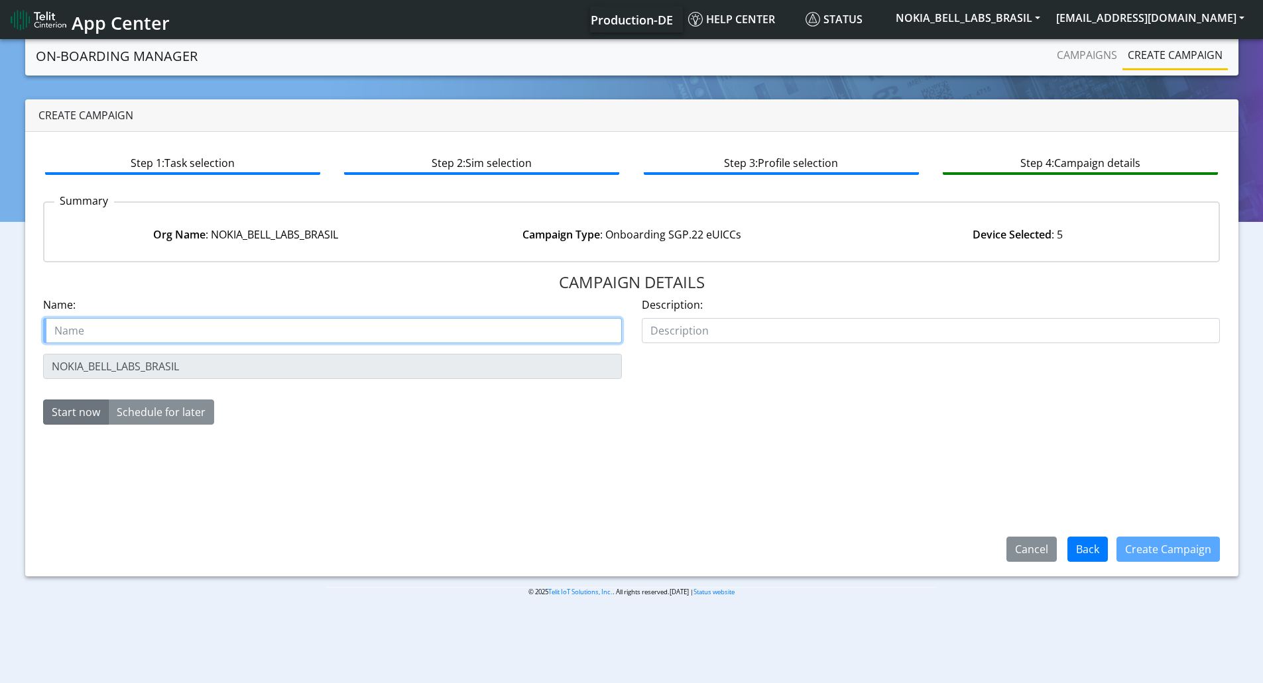
click at [78, 323] on input "text" at bounding box center [332, 330] width 579 height 25
paste input "NOKIA_BELL_LABS_BRASIL"
type input "NOKIA_BELL_LABS_BRASIL Starter SIM eProfile 2"
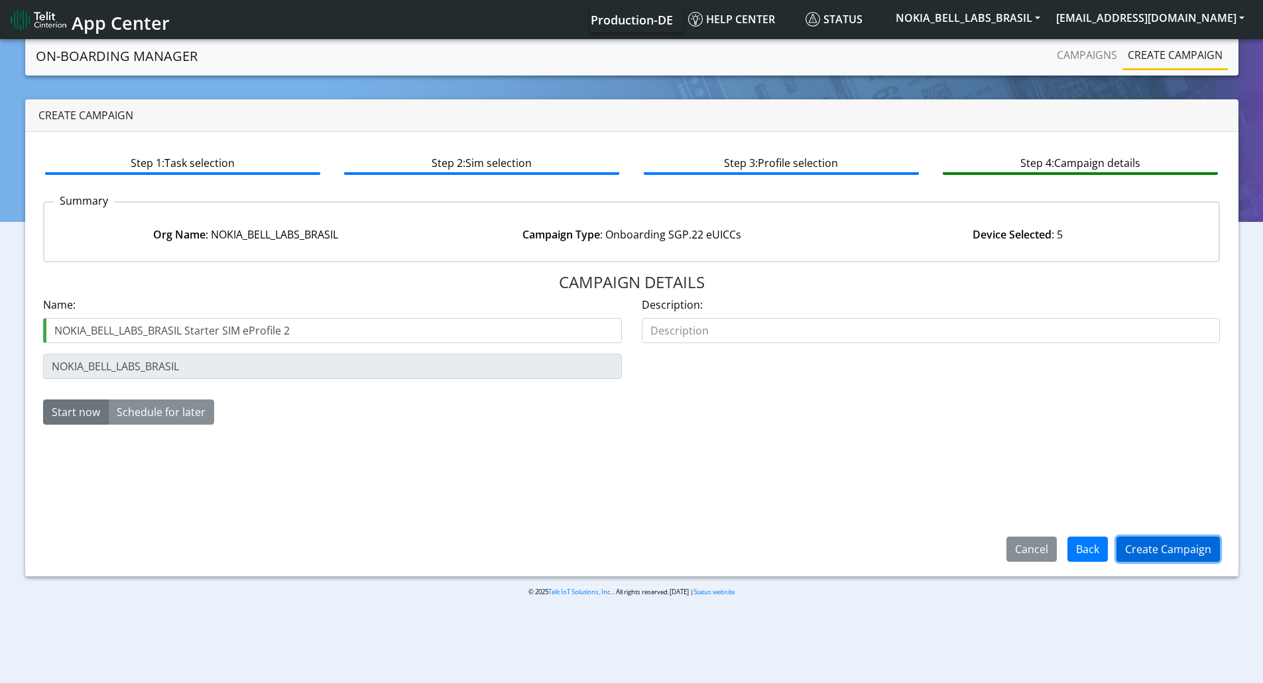
click at [1165, 546] on button "Create Campaign" at bounding box center [1167, 549] width 103 height 25
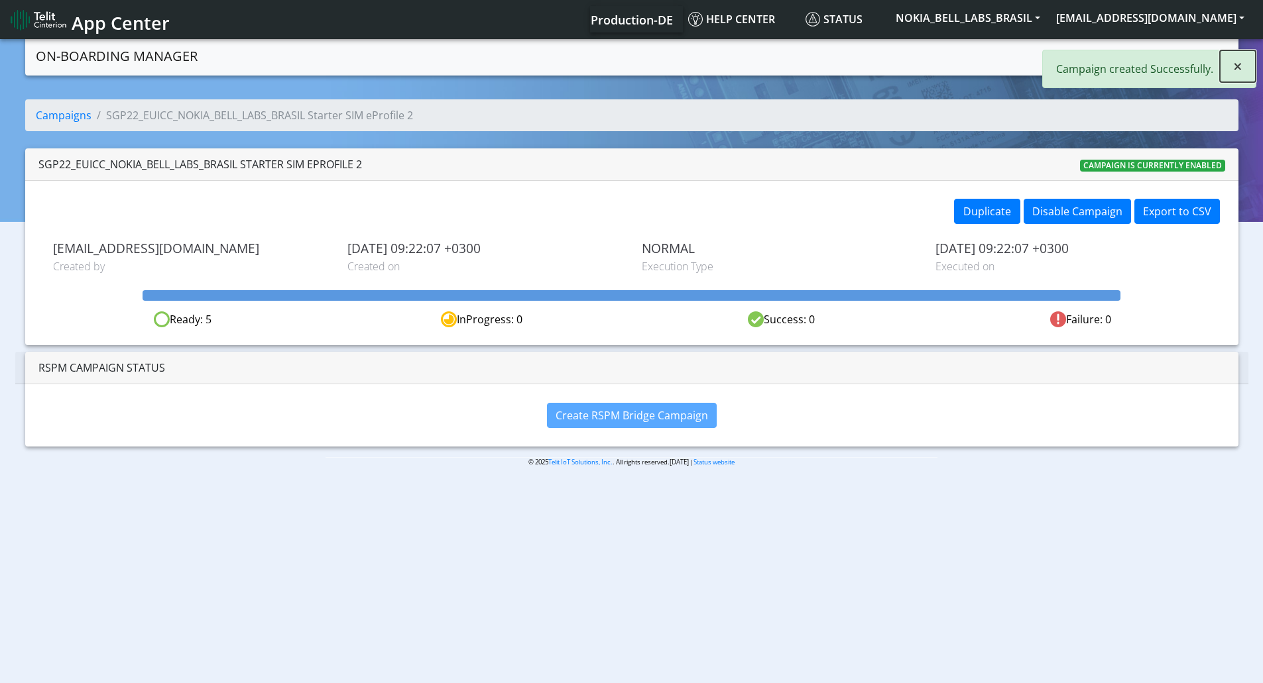
drag, startPoint x: 1249, startPoint y: 68, endPoint x: 1242, endPoint y: 64, distance: 8.6
click at [1248, 66] on button "×" at bounding box center [1238, 66] width 36 height 32
click at [1145, 51] on link "Create campaign" at bounding box center [1174, 55] width 105 height 27
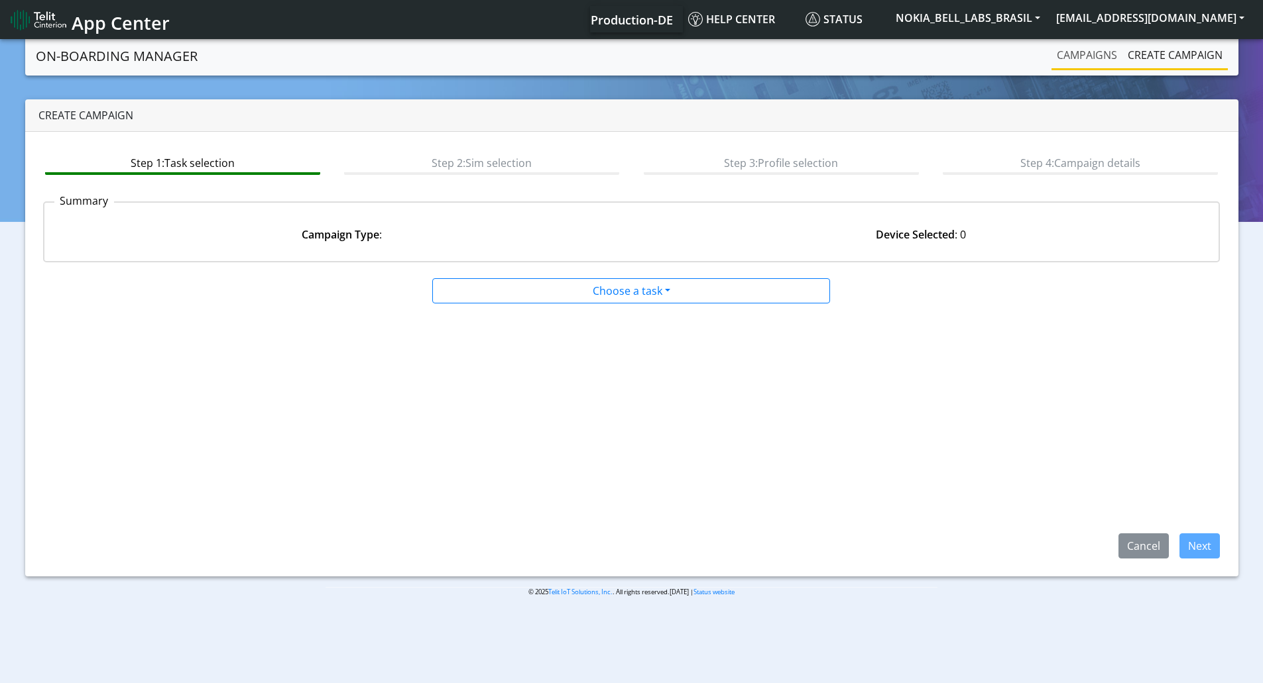
click at [1106, 52] on link "Campaigns" at bounding box center [1086, 55] width 71 height 27
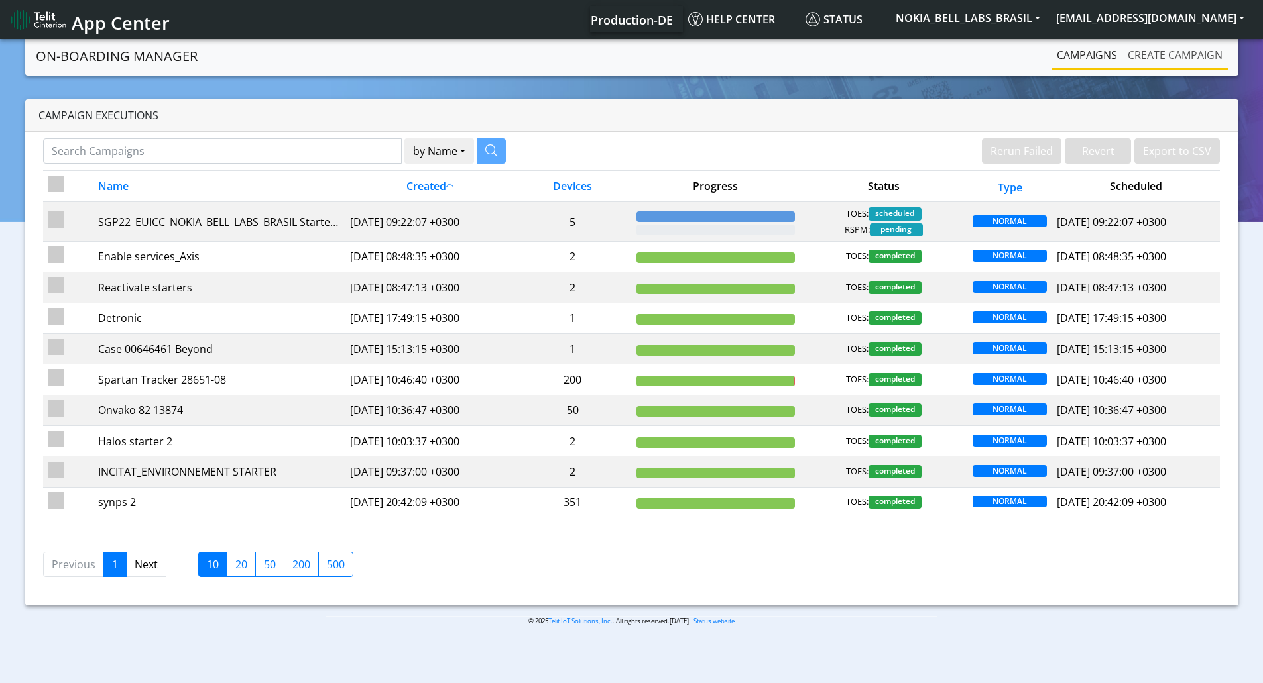
click at [1140, 51] on link "Create campaign" at bounding box center [1174, 55] width 105 height 27
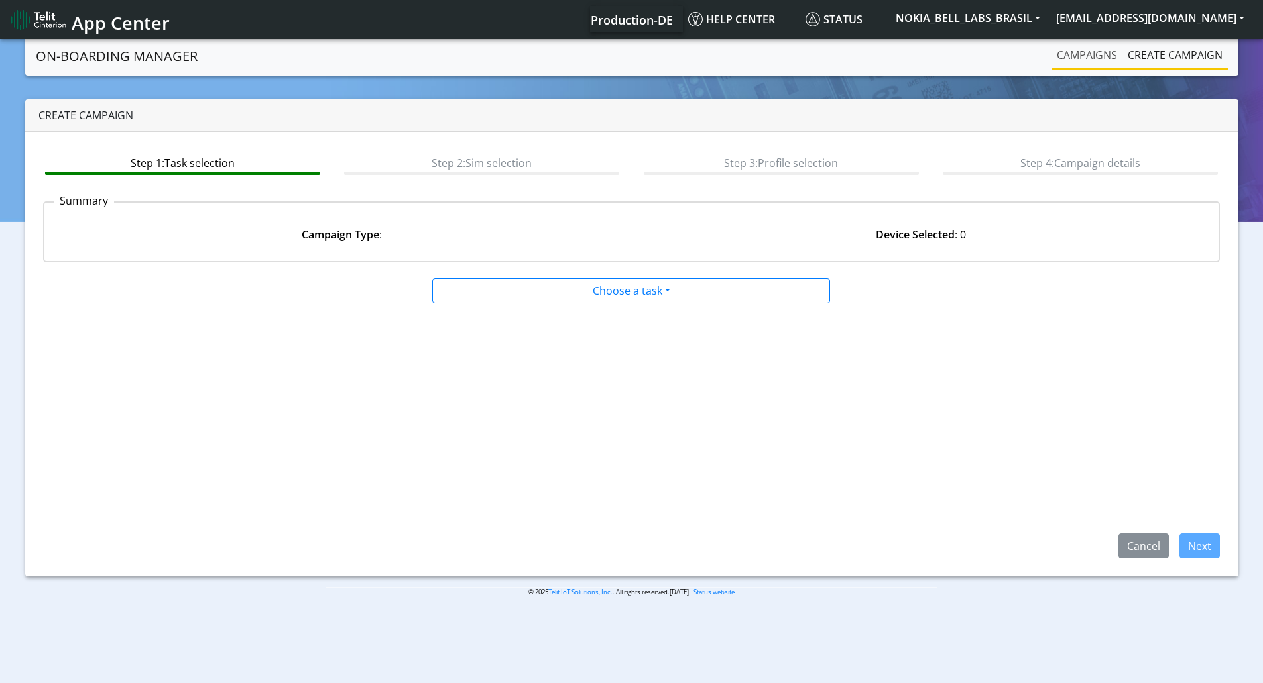
click at [1071, 51] on link "Campaigns" at bounding box center [1086, 55] width 71 height 27
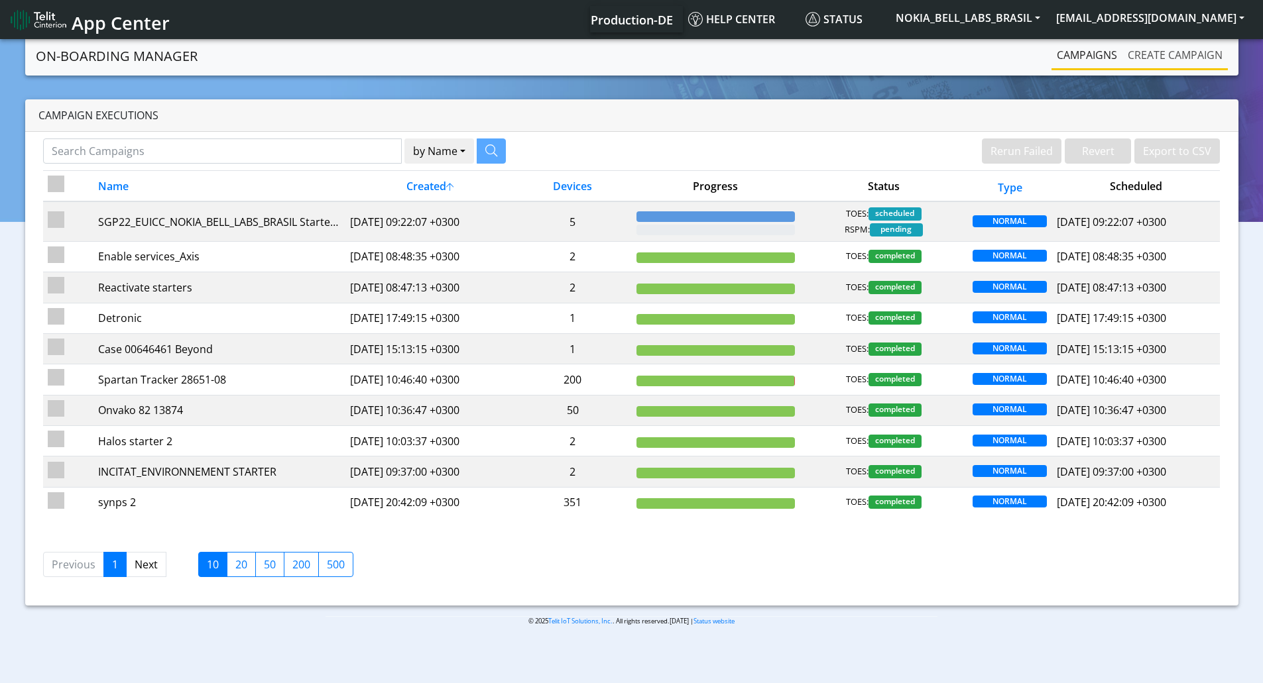
click at [1184, 64] on link "Create campaign" at bounding box center [1174, 55] width 105 height 27
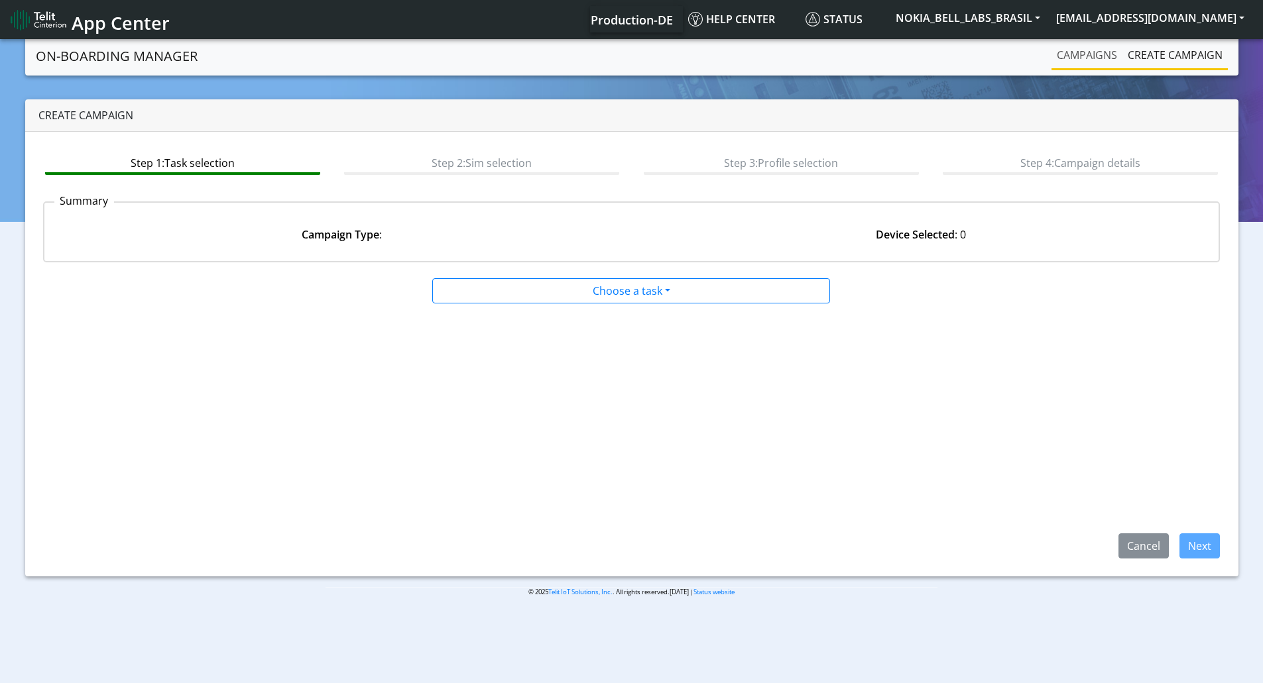
click at [1083, 48] on link "Campaigns" at bounding box center [1086, 55] width 71 height 27
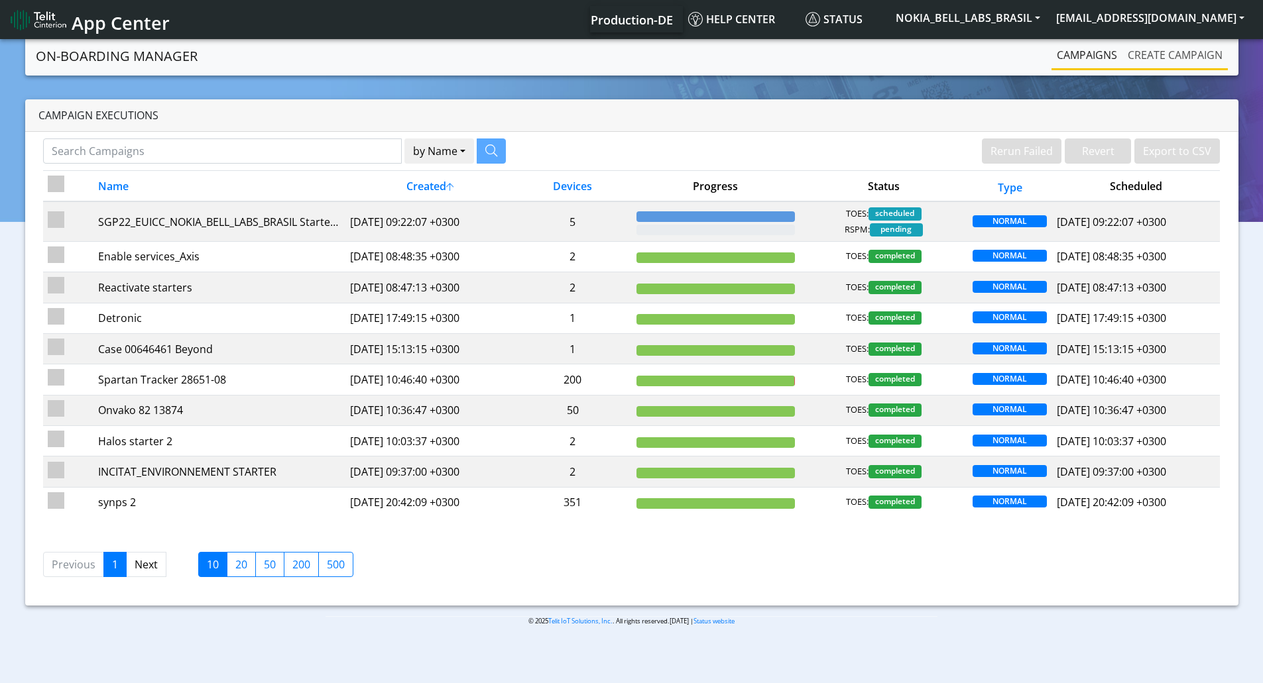
click at [1177, 66] on link "Create campaign" at bounding box center [1174, 55] width 105 height 27
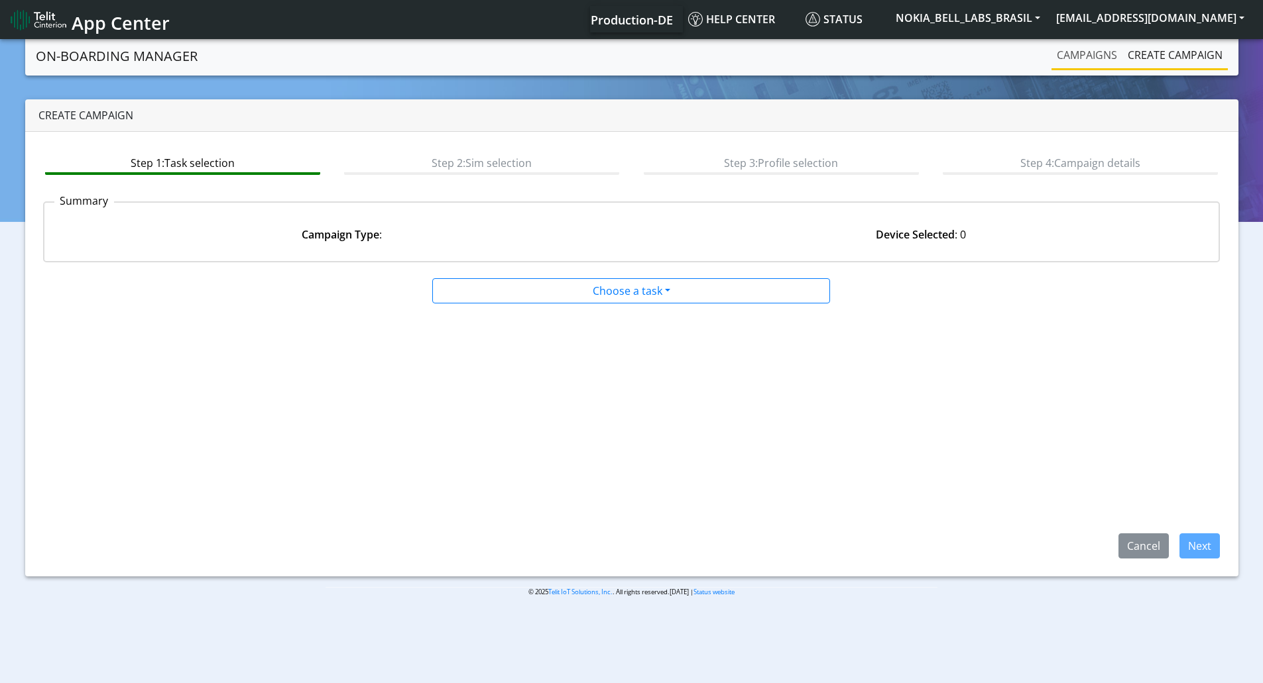
click at [1100, 54] on link "Campaigns" at bounding box center [1086, 55] width 71 height 27
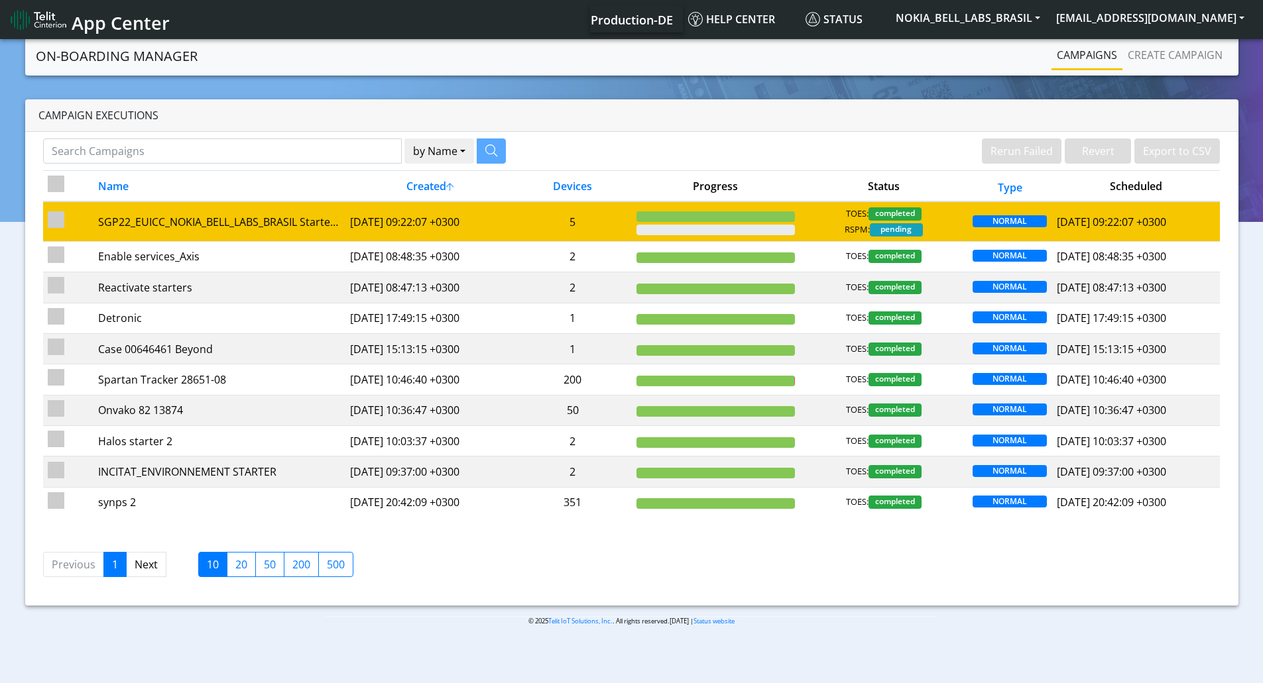
click at [604, 225] on td "5" at bounding box center [573, 222] width 118 height 40
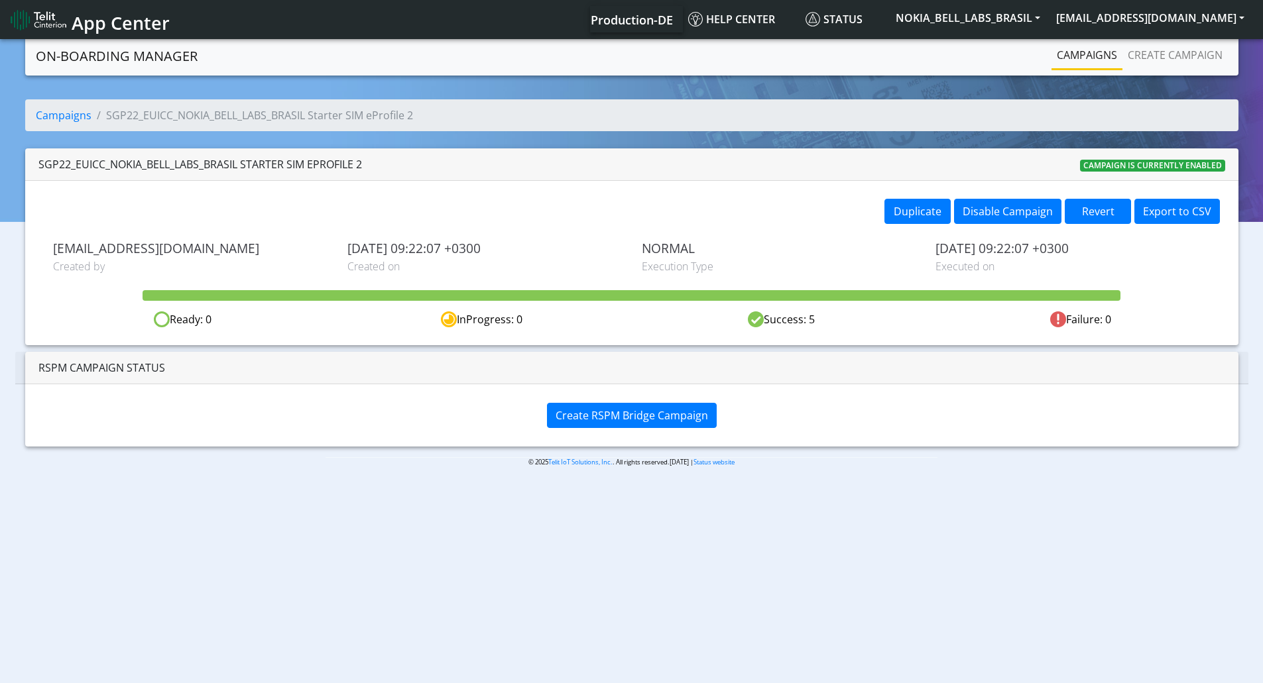
click at [605, 392] on div "Create RSPM Bridge Campaign" at bounding box center [631, 415] width 1213 height 62
click at [608, 410] on span "Create RSPM Bridge Campaign" at bounding box center [631, 415] width 152 height 15
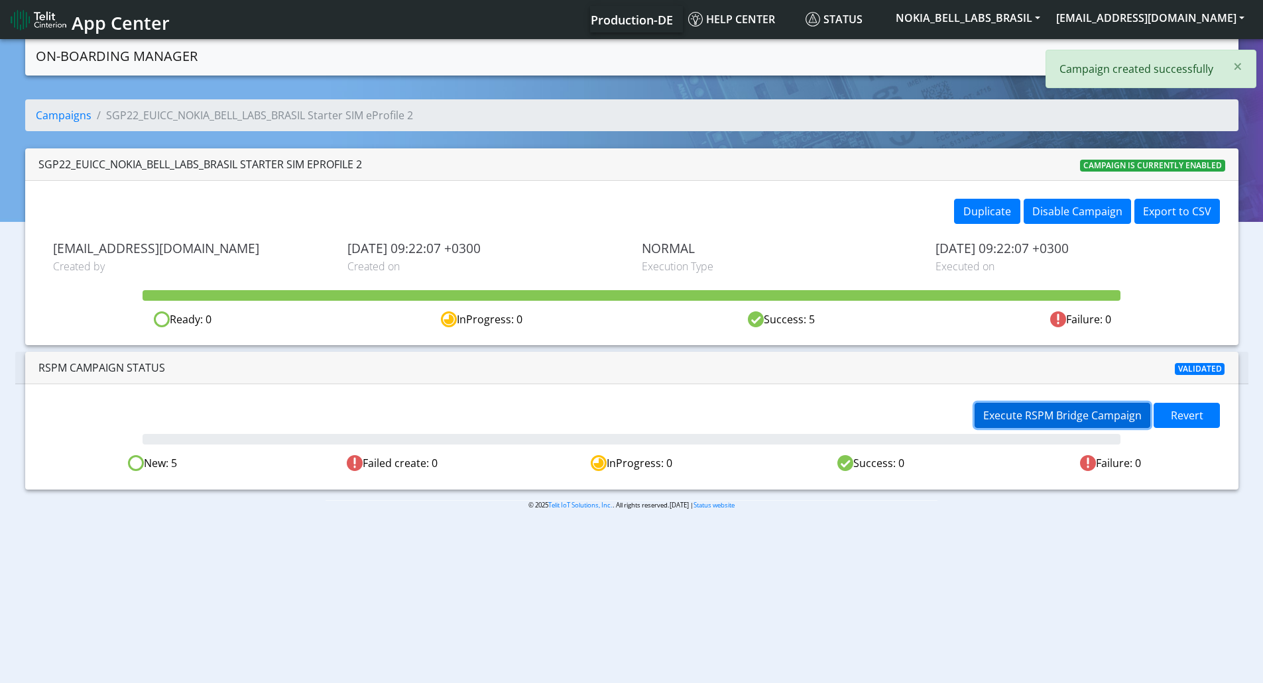
click at [1012, 416] on span "Execute RSPM Bridge Campaign" at bounding box center [1062, 415] width 158 height 15
